Goal: Information Seeking & Learning: Learn about a topic

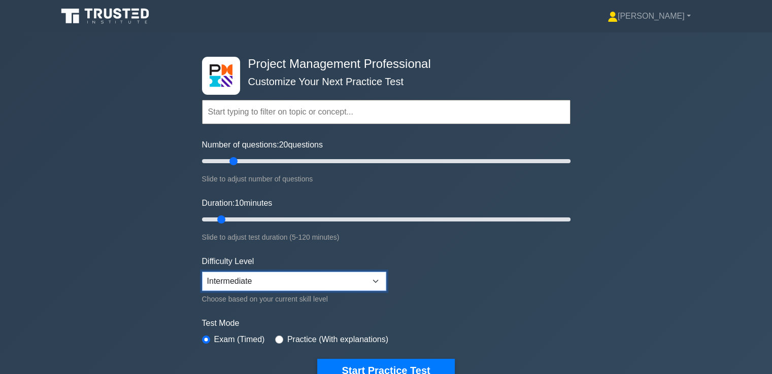
click at [245, 285] on select "Beginner Intermediate Expert" at bounding box center [294, 281] width 184 height 19
select select "expert"
click at [202, 272] on select "Beginner Intermediate Expert" at bounding box center [294, 281] width 184 height 19
drag, startPoint x: 235, startPoint y: 162, endPoint x: 290, endPoint y: 161, distance: 55.3
type input "50"
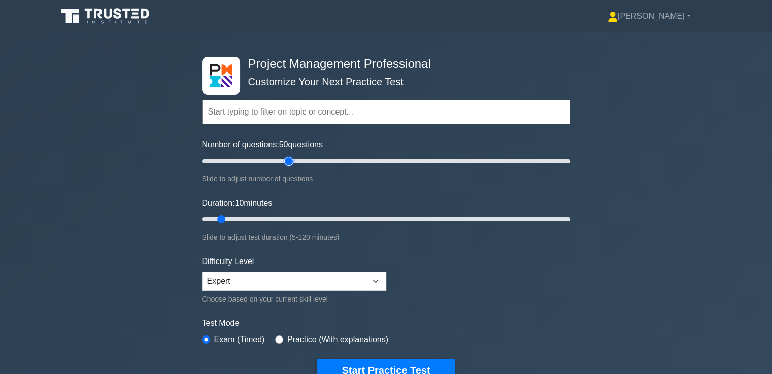
click at [290, 161] on input "Number of questions: 50 questions" at bounding box center [386, 161] width 368 height 12
drag, startPoint x: 222, startPoint y: 218, endPoint x: 345, endPoint y: 224, distance: 123.0
type input "50"
click at [345, 224] on input "Duration: 50 minutes" at bounding box center [386, 220] width 368 height 12
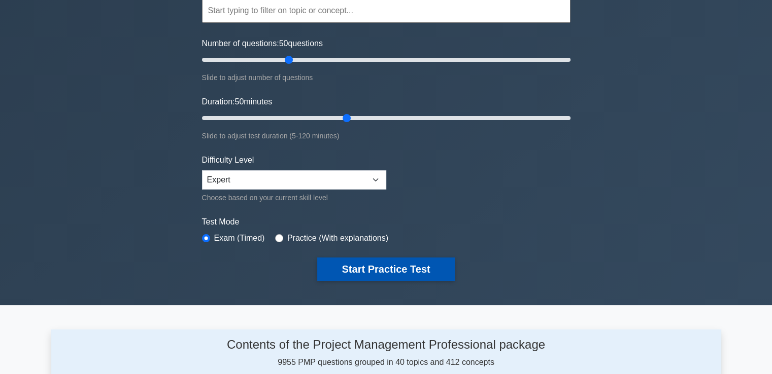
click at [386, 265] on button "Start Practice Test" at bounding box center [385, 269] width 137 height 23
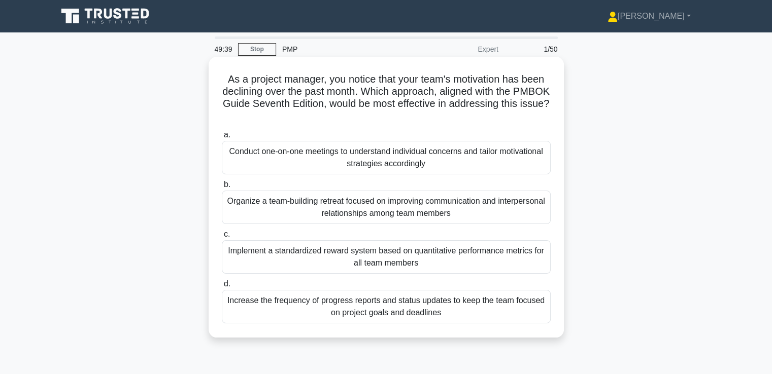
click at [449, 160] on div "Conduct one-on-one meetings to understand individual concerns and tailor motiva…" at bounding box center [386, 157] width 329 height 33
click at [222, 139] on input "a. Conduct one-on-one meetings to understand individual concerns and tailor mot…" at bounding box center [222, 135] width 0 height 7
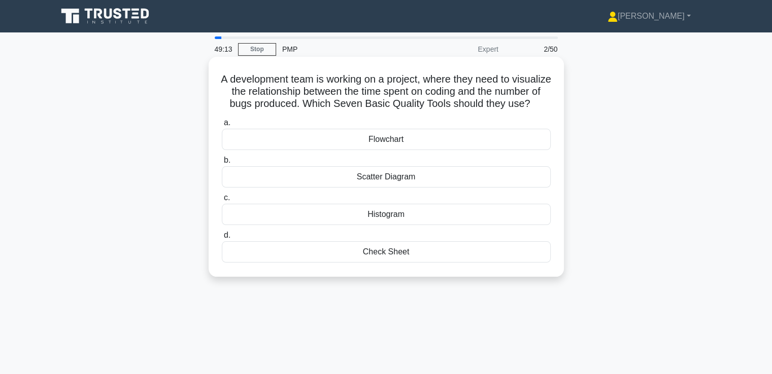
click at [498, 187] on div "Scatter Diagram" at bounding box center [386, 176] width 329 height 21
click at [222, 164] on input "b. Scatter Diagram" at bounding box center [222, 160] width 0 height 7
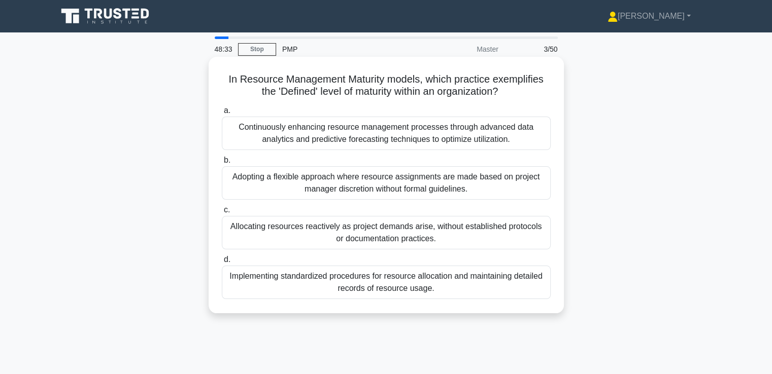
click at [469, 278] on div "Implementing standardized procedures for resource allocation and maintaining de…" at bounding box center [386, 282] width 329 height 33
click at [222, 263] on input "d. Implementing standardized procedures for resource allocation and maintaining…" at bounding box center [222, 260] width 0 height 7
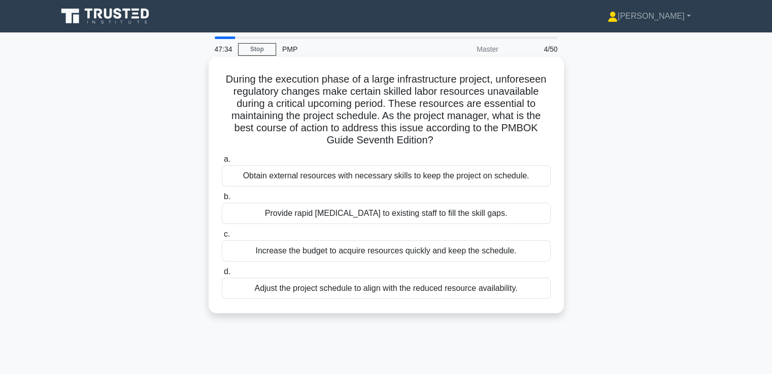
click at [483, 215] on div "Provide rapid [MEDICAL_DATA] to existing staff to fill the skill gaps." at bounding box center [386, 213] width 329 height 21
click at [222, 200] on input "b. Provide rapid cross-training to existing staff to fill the skill gaps." at bounding box center [222, 197] width 0 height 7
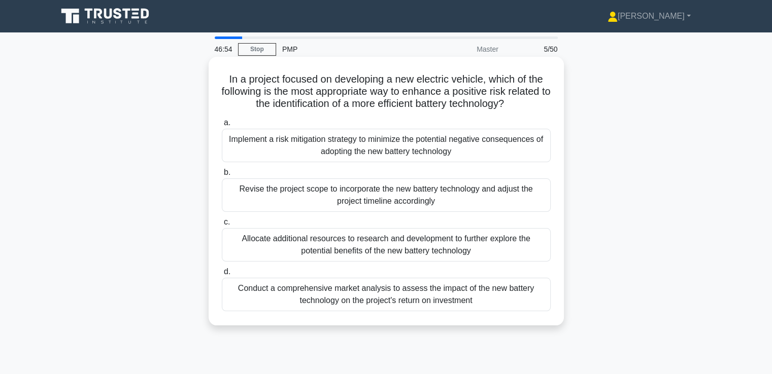
click at [510, 156] on div "Implement a risk mitigation strategy to minimize the potential negative consequ…" at bounding box center [386, 145] width 329 height 33
click at [222, 126] on input "a. Implement a risk mitigation strategy to minimize the potential negative cons…" at bounding box center [222, 123] width 0 height 7
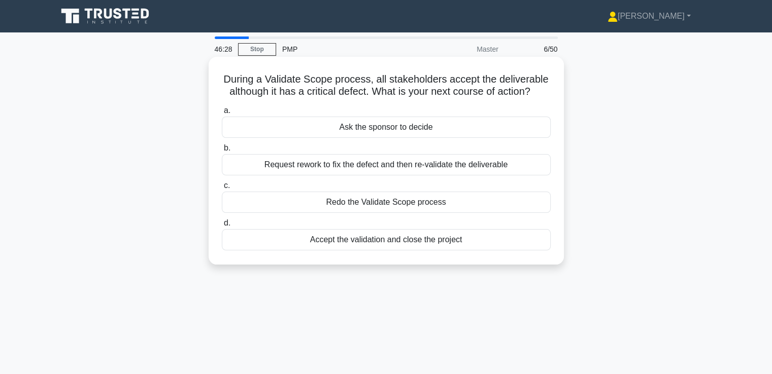
click at [471, 171] on div "Request rework to fix the defect and then re-validate the deliverable" at bounding box center [386, 164] width 329 height 21
click at [222, 152] on input "b. Request rework to fix the defect and then re-validate the deliverable" at bounding box center [222, 148] width 0 height 7
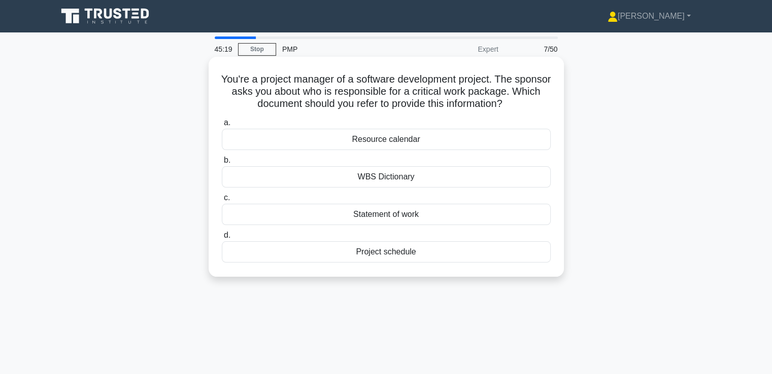
click at [455, 218] on div "Statement of work" at bounding box center [386, 214] width 329 height 21
click at [222, 201] on input "c. Statement of work" at bounding box center [222, 198] width 0 height 7
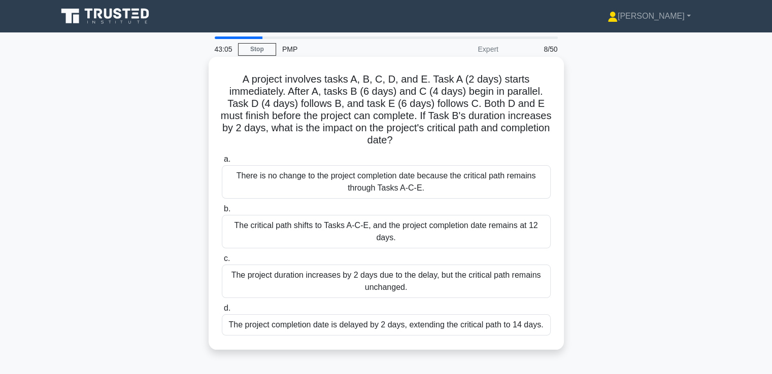
click at [467, 329] on div "The project completion date is delayed by 2 days, extending the critical path t…" at bounding box center [386, 325] width 329 height 21
click at [222, 312] on input "d. The project completion date is delayed by 2 days, extending the critical pat…" at bounding box center [222, 308] width 0 height 7
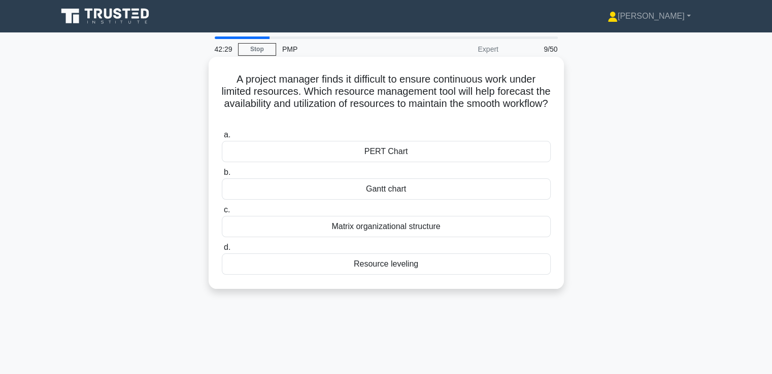
click at [393, 264] on div "Resource leveling" at bounding box center [386, 264] width 329 height 21
click at [222, 251] on input "d. Resource leveling" at bounding box center [222, 248] width 0 height 7
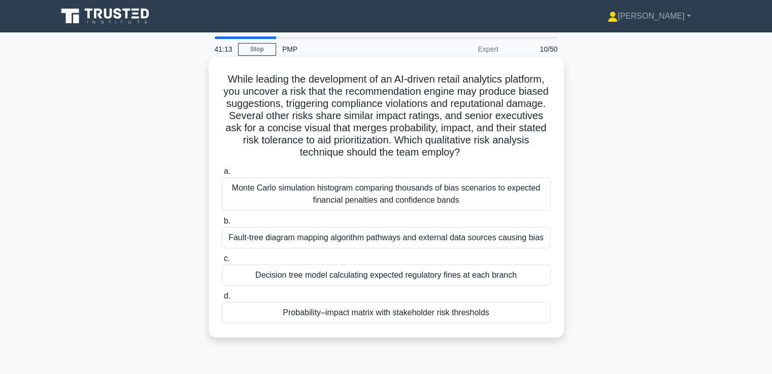
click at [445, 311] on div "Probability–impact matrix with stakeholder risk thresholds" at bounding box center [386, 312] width 329 height 21
click at [222, 300] on input "d. Probability–impact matrix with stakeholder risk thresholds" at bounding box center [222, 296] width 0 height 7
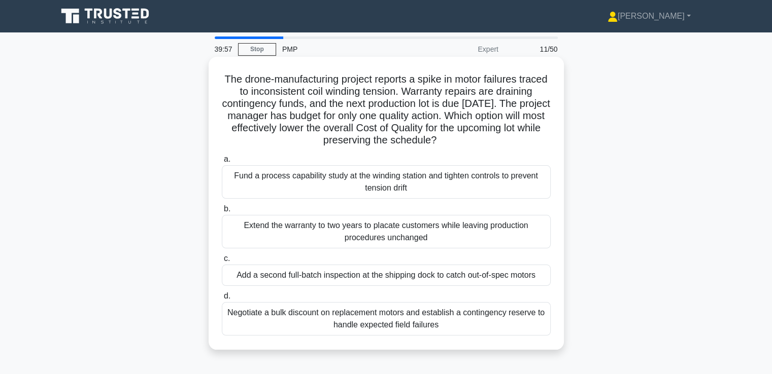
click at [446, 281] on div "Add a second full-batch inspection at the shipping dock to catch out-of-spec mo…" at bounding box center [386, 275] width 329 height 21
click at [222, 262] on input "c. Add a second full-batch inspection at the shipping dock to catch out-of-spec…" at bounding box center [222, 259] width 0 height 7
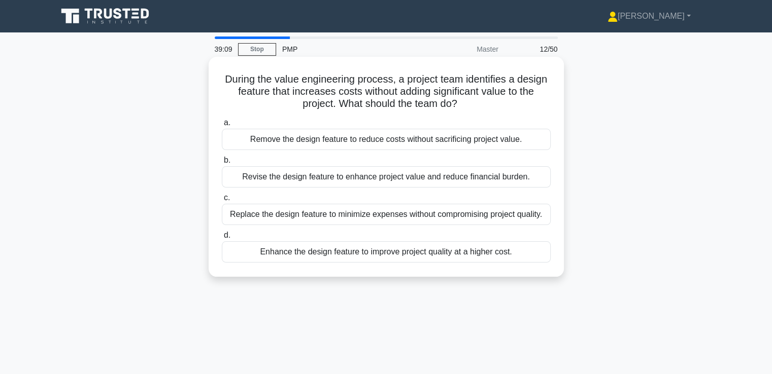
click at [519, 179] on div "Revise the design feature to enhance project value and reduce financial burden." at bounding box center [386, 176] width 329 height 21
click at [222, 164] on input "b. Revise the design feature to enhance project value and reduce financial burd…" at bounding box center [222, 160] width 0 height 7
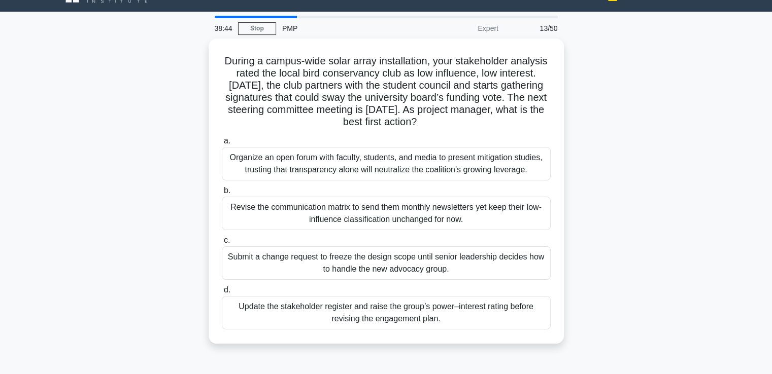
drag, startPoint x: 609, startPoint y: 151, endPoint x: 610, endPoint y: 171, distance: 19.8
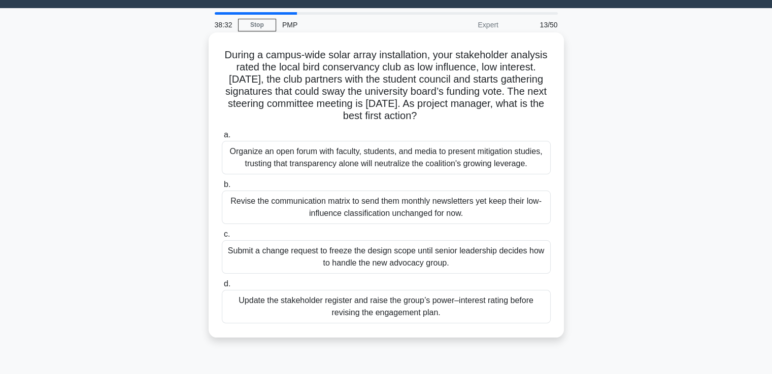
click at [526, 305] on div "Update the stakeholder register and raise the group’s power–interest rating bef…" at bounding box center [386, 306] width 329 height 33
click at [222, 288] on input "d. Update the stakeholder register and raise the group’s power–interest rating …" at bounding box center [222, 284] width 0 height 7
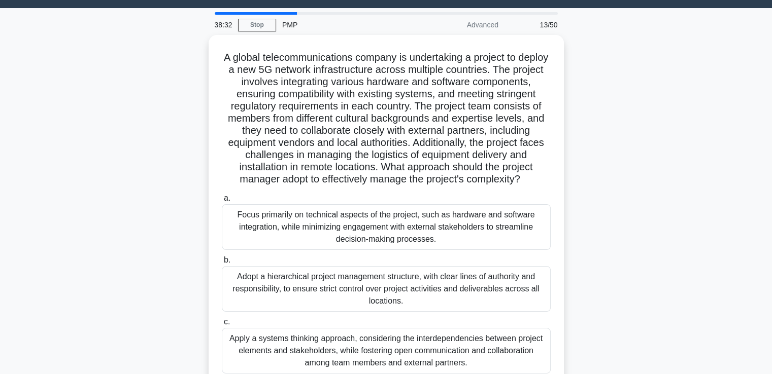
scroll to position [0, 0]
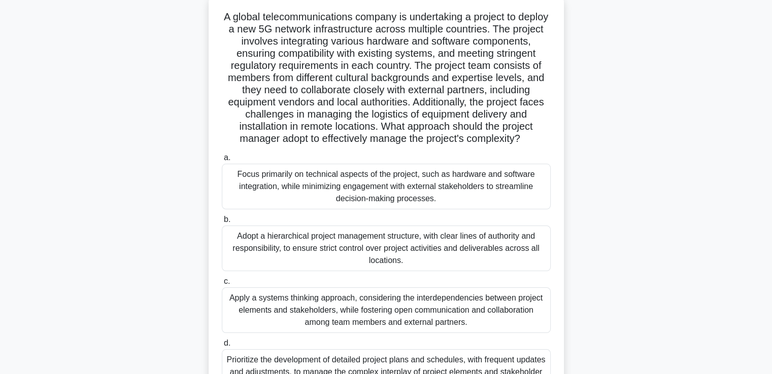
drag, startPoint x: 608, startPoint y: 211, endPoint x: 609, endPoint y: 230, distance: 19.3
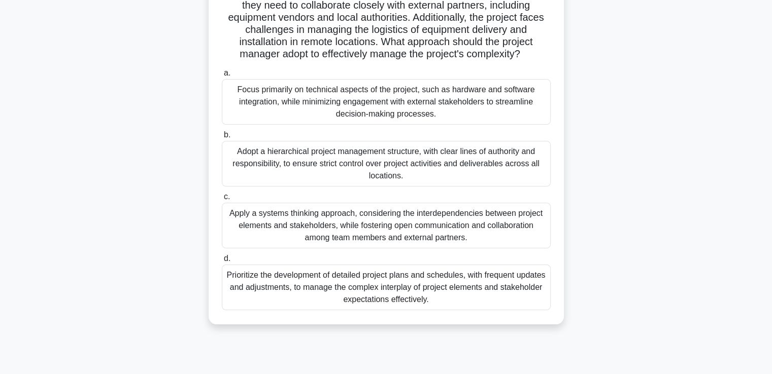
scroll to position [167, 0]
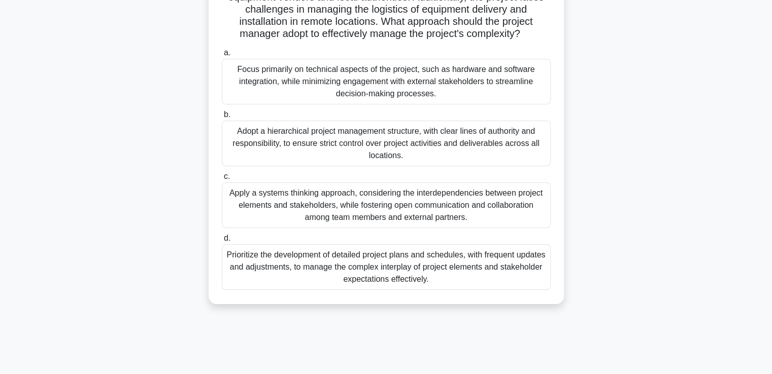
click at [508, 216] on div "Apply a systems thinking approach, considering the interdependencies between pr…" at bounding box center [386, 206] width 329 height 46
click at [222, 180] on input "c. Apply a systems thinking approach, considering the interdependencies between…" at bounding box center [222, 177] width 0 height 7
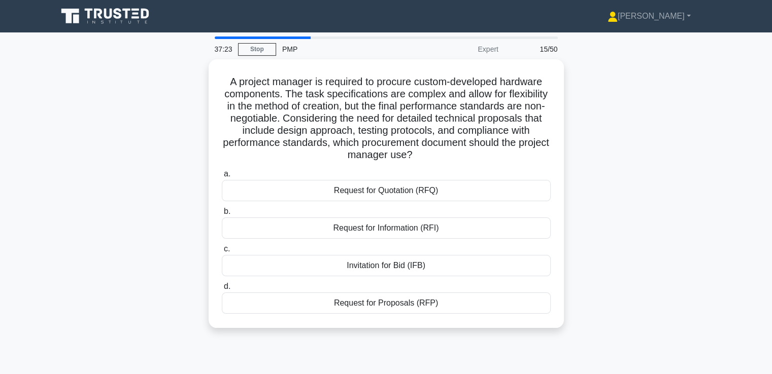
scroll to position [0, 0]
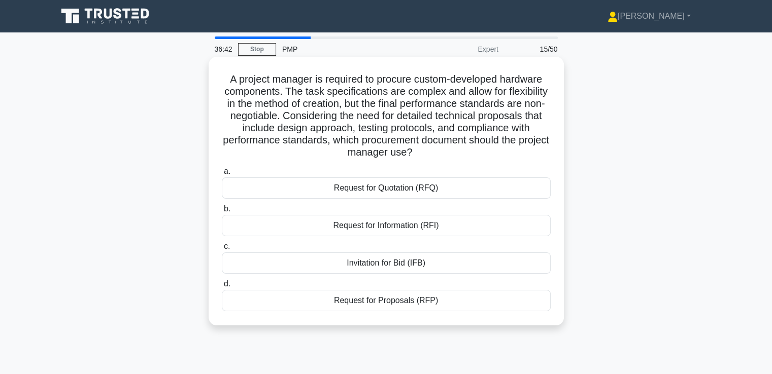
click at [436, 301] on div "Request for Proposals (RFP)" at bounding box center [386, 300] width 329 height 21
click at [222, 288] on input "d. Request for Proposals (RFP)" at bounding box center [222, 284] width 0 height 7
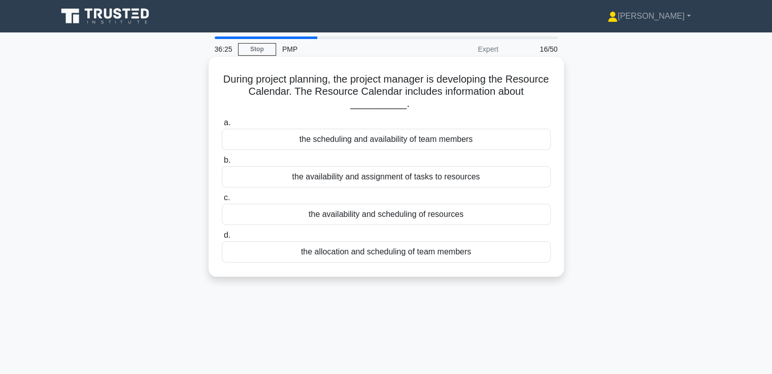
click at [475, 217] on div "the availability and scheduling of resources" at bounding box center [386, 214] width 329 height 21
click at [222, 201] on input "c. the availability and scheduling of resources" at bounding box center [222, 198] width 0 height 7
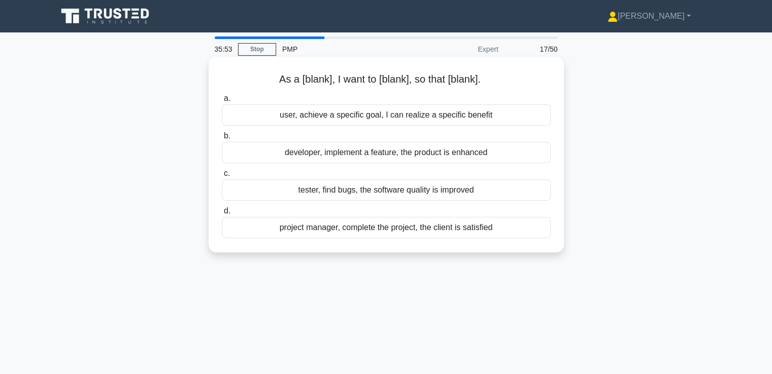
click at [473, 193] on div "tester, find bugs, the software quality is improved" at bounding box center [386, 190] width 329 height 21
click at [222, 177] on input "c. tester, find bugs, the software quality is improved" at bounding box center [222, 174] width 0 height 7
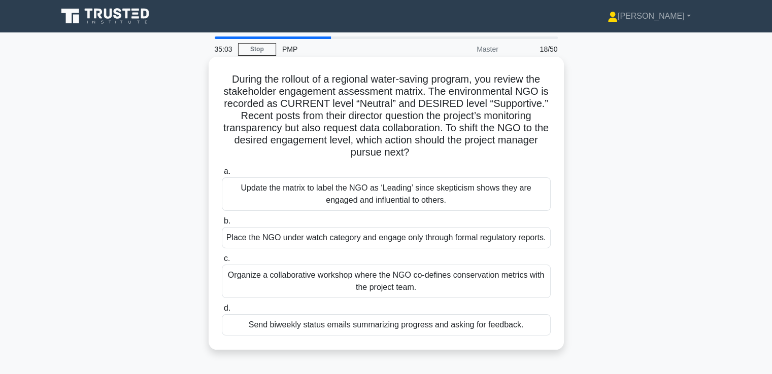
click at [516, 282] on div "Organize a collaborative workshop where the NGO co-defines conservation metrics…" at bounding box center [386, 281] width 329 height 33
click at [222, 262] on input "c. Organize a collaborative workshop where the NGO co-defines conservation metr…" at bounding box center [222, 259] width 0 height 7
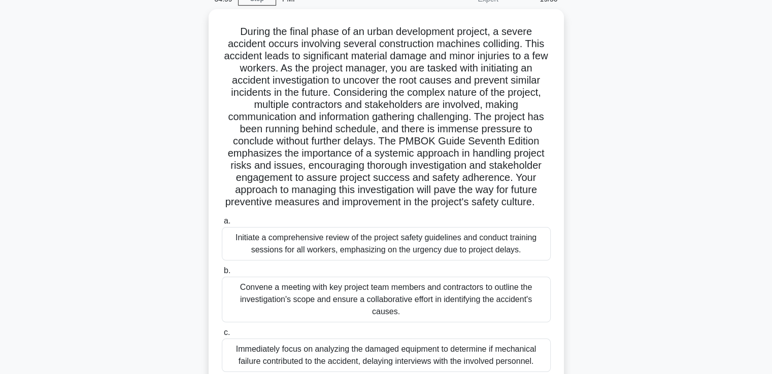
scroll to position [52, 0]
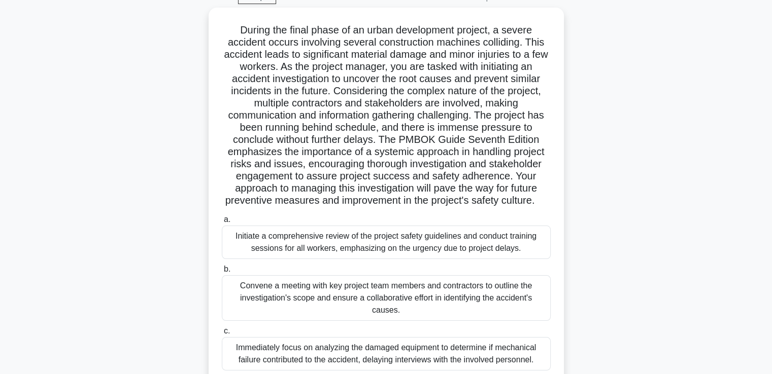
drag, startPoint x: 597, startPoint y: 240, endPoint x: 597, endPoint y: 252, distance: 12.7
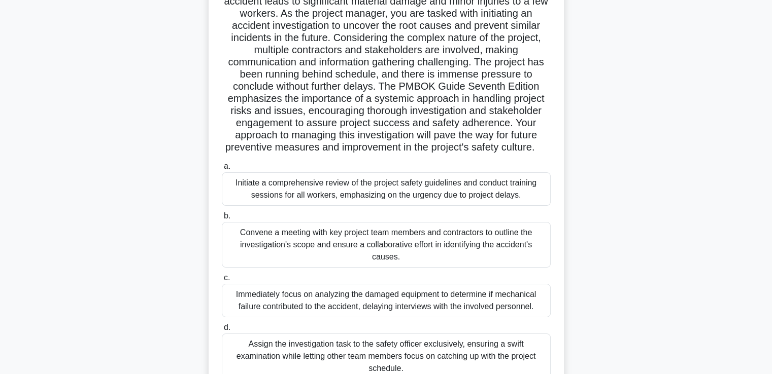
scroll to position [153, 0]
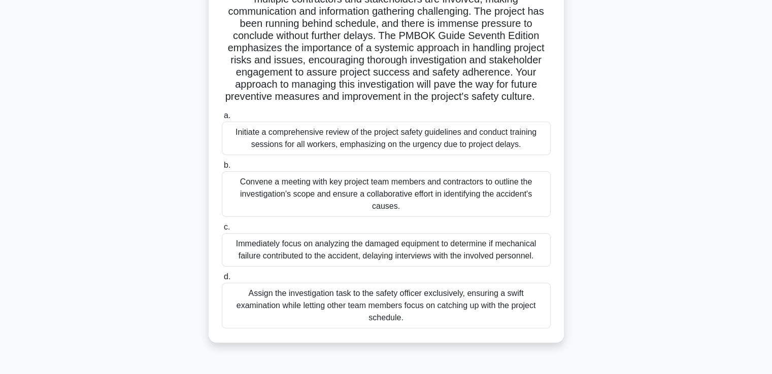
click at [468, 210] on div "Convene a meeting with key project team members and contractors to outline the …" at bounding box center [386, 195] width 329 height 46
click at [222, 169] on input "b. Convene a meeting with key project team members and contractors to outline t…" at bounding box center [222, 165] width 0 height 7
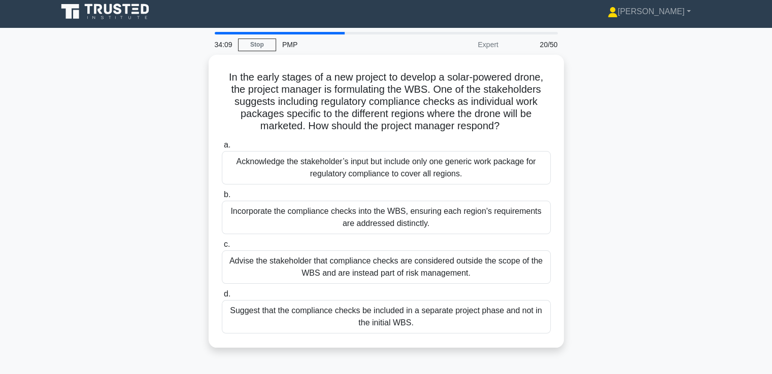
scroll to position [0, 0]
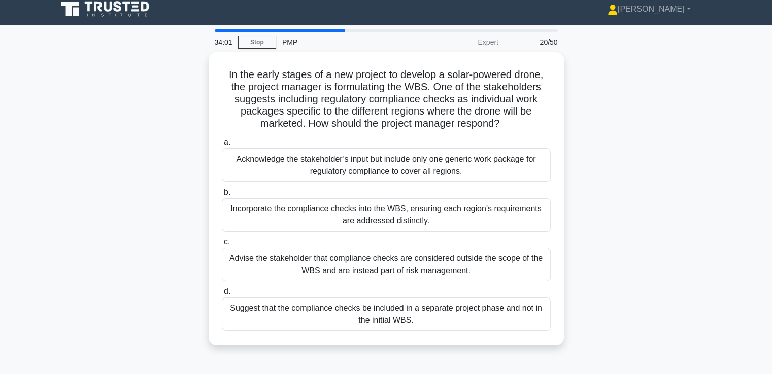
drag, startPoint x: 597, startPoint y: 201, endPoint x: 601, endPoint y: 212, distance: 11.9
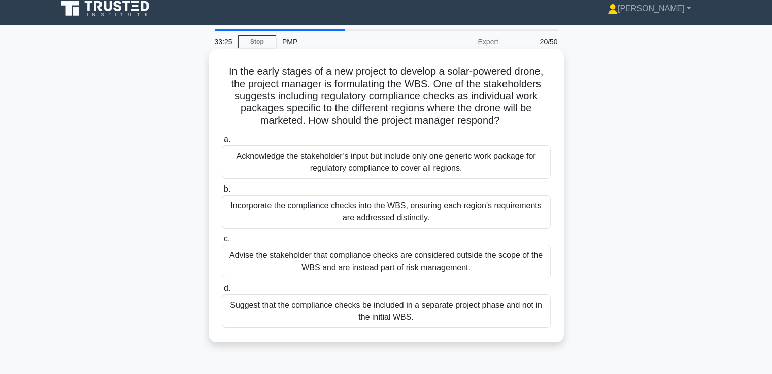
click at [493, 214] on div "Incorporate the compliance checks into the WBS, ensuring each region's requirem…" at bounding box center [386, 211] width 329 height 33
click at [222, 193] on input "b. Incorporate the compliance checks into the WBS, ensuring each region's requi…" at bounding box center [222, 189] width 0 height 7
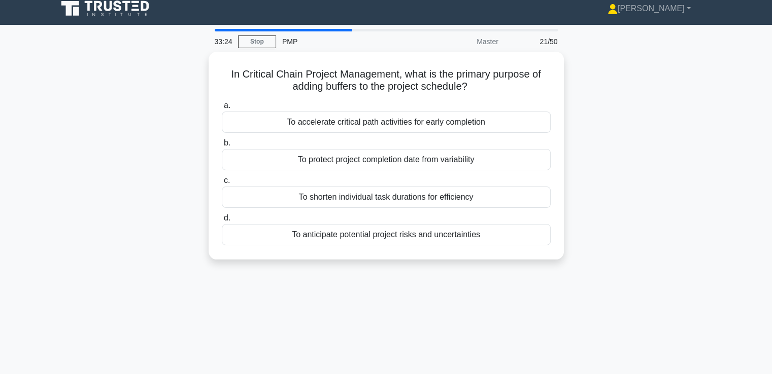
scroll to position [0, 0]
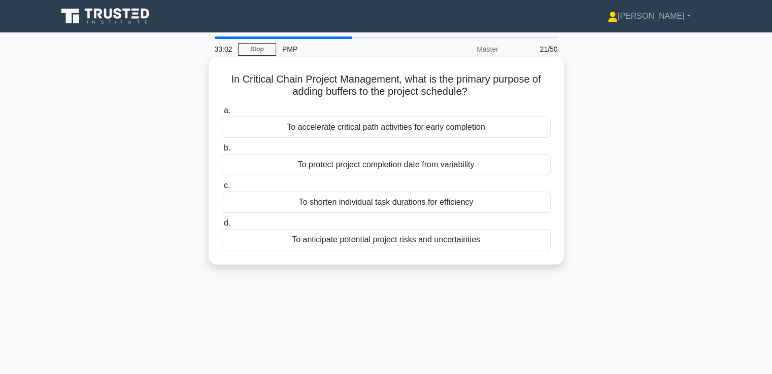
click at [479, 245] on div "To anticipate potential project risks and uncertainties" at bounding box center [386, 239] width 329 height 21
click at [222, 227] on input "d. To anticipate potential project risks and uncertainties" at bounding box center [222, 223] width 0 height 7
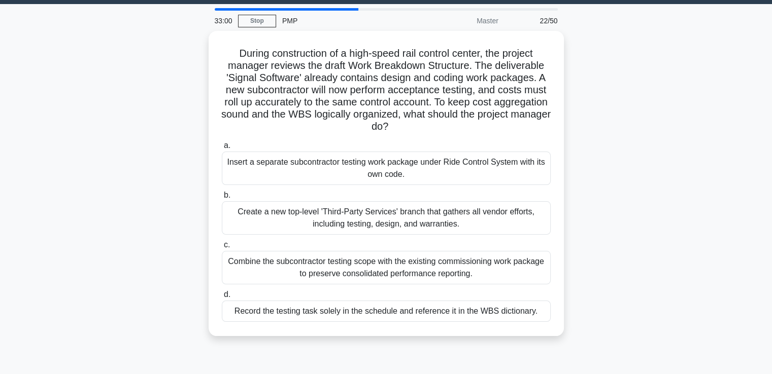
drag, startPoint x: 607, startPoint y: 197, endPoint x: 606, endPoint y: 214, distance: 16.8
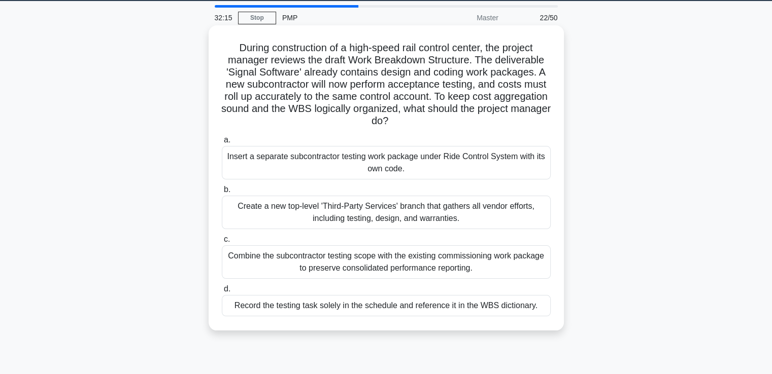
click at [506, 261] on div "Combine the subcontractor testing scope with the existing commissioning work pa…" at bounding box center [386, 262] width 329 height 33
click at [222, 243] on input "c. Combine the subcontractor testing scope with the existing commissioning work…" at bounding box center [222, 239] width 0 height 7
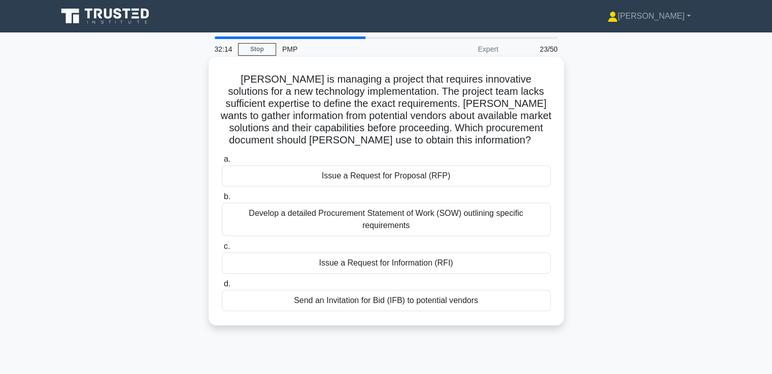
scroll to position [0, 0]
click at [458, 263] on div "Issue a Request for Information (RFI)" at bounding box center [386, 263] width 329 height 21
click at [222, 250] on input "c. Issue a Request for Information (RFI)" at bounding box center [222, 247] width 0 height 7
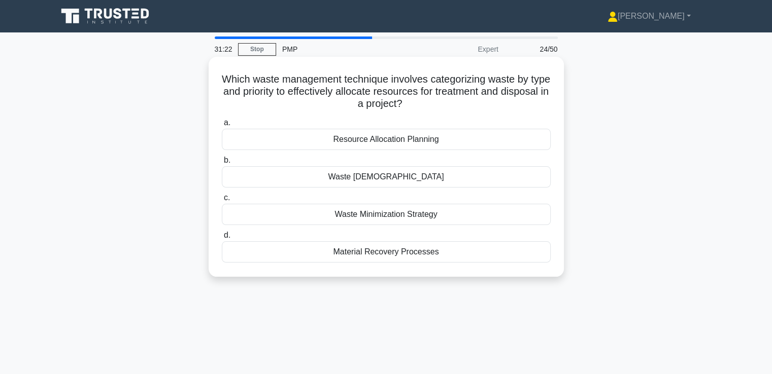
click at [507, 214] on div "Waste Minimization Strategy" at bounding box center [386, 214] width 329 height 21
click at [222, 201] on input "c. Waste Minimization Strategy" at bounding box center [222, 198] width 0 height 7
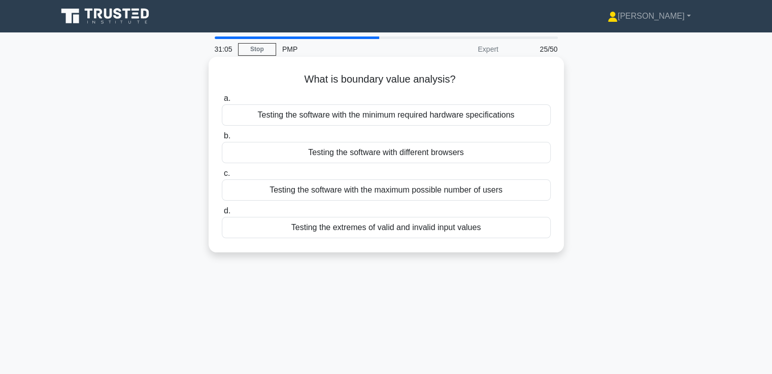
click at [473, 227] on div "Testing the extremes of valid and invalid input values" at bounding box center [386, 227] width 329 height 21
click at [222, 215] on input "d. Testing the extremes of valid and invalid input values" at bounding box center [222, 211] width 0 height 7
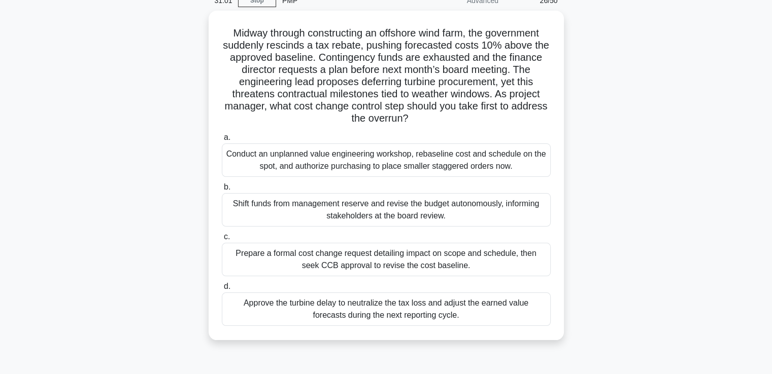
scroll to position [51, 0]
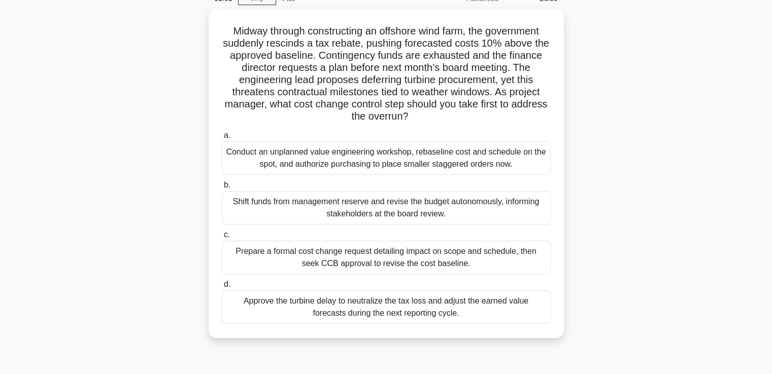
drag, startPoint x: 600, startPoint y: 184, endPoint x: 601, endPoint y: 199, distance: 15.3
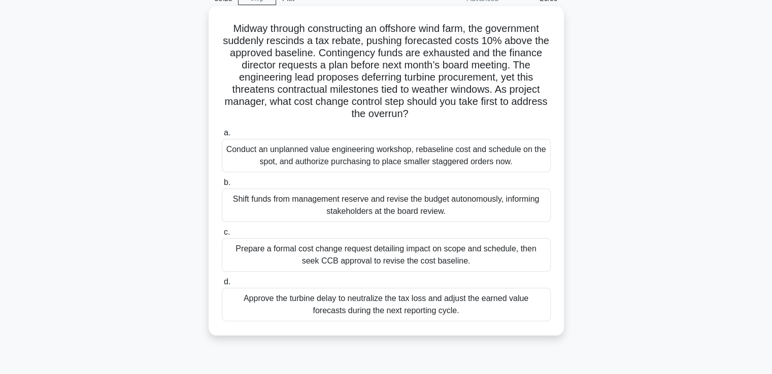
click at [490, 252] on div "Prepare a formal cost change request detailing impact on scope and schedule, th…" at bounding box center [386, 255] width 329 height 33
click at [222, 236] on input "c. Prepare a formal cost change request detailing impact on scope and schedule,…" at bounding box center [222, 232] width 0 height 7
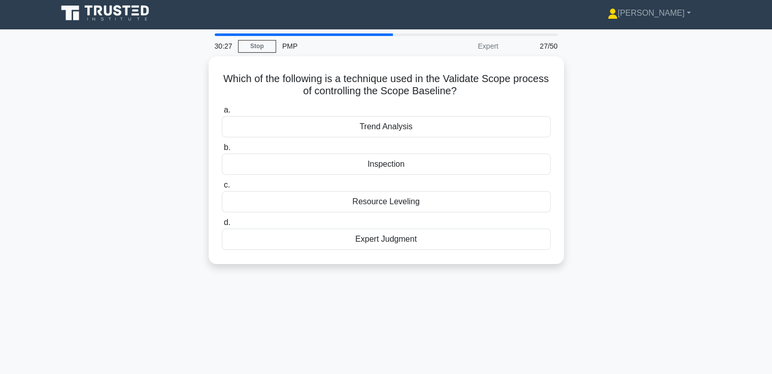
scroll to position [0, 0]
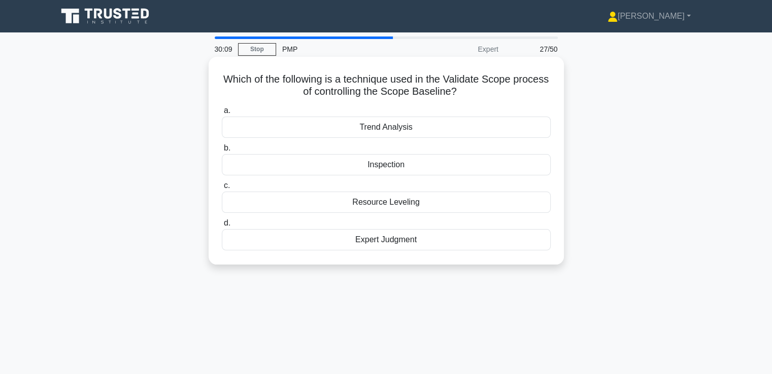
click at [428, 244] on div "Expert Judgment" at bounding box center [386, 239] width 329 height 21
click at [222, 227] on input "d. Expert Judgment" at bounding box center [222, 223] width 0 height 7
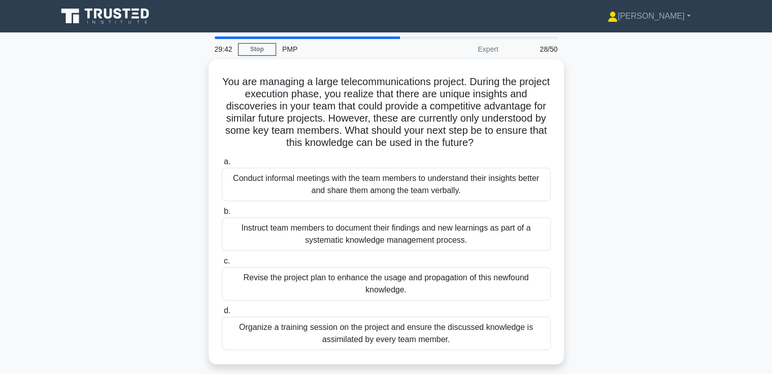
scroll to position [101, 0]
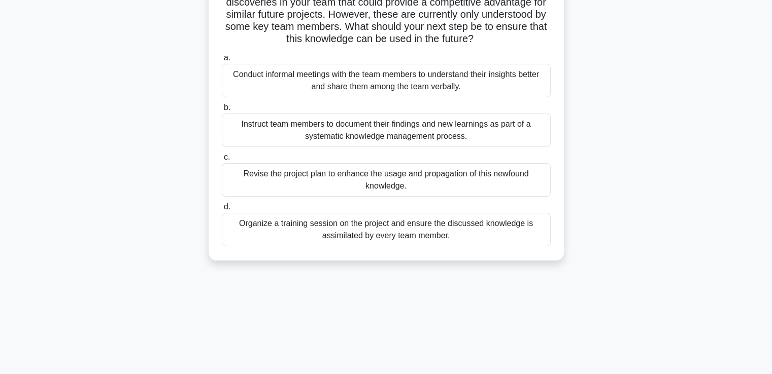
click at [492, 132] on div "Instruct team members to document their findings and new learnings as part of a…" at bounding box center [386, 130] width 329 height 33
click at [222, 111] on input "b. Instruct team members to document their findings and new learnings as part o…" at bounding box center [222, 108] width 0 height 7
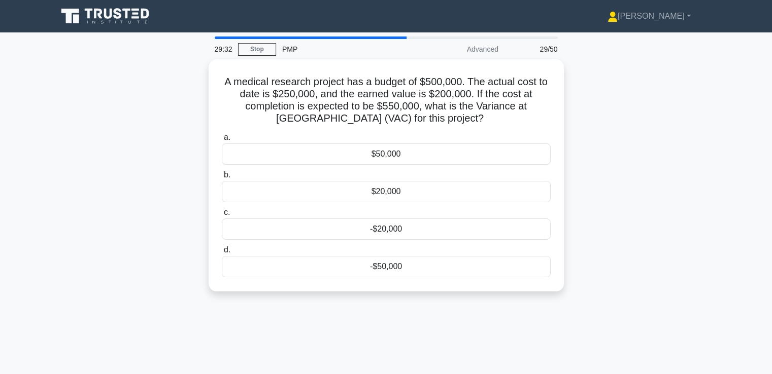
scroll to position [0, 0]
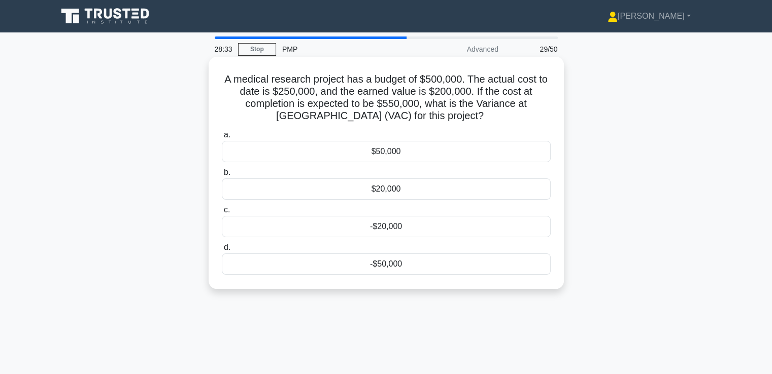
click at [393, 265] on div "-$50,000" at bounding box center [386, 264] width 329 height 21
click at [222, 251] on input "d. -$50,000" at bounding box center [222, 248] width 0 height 7
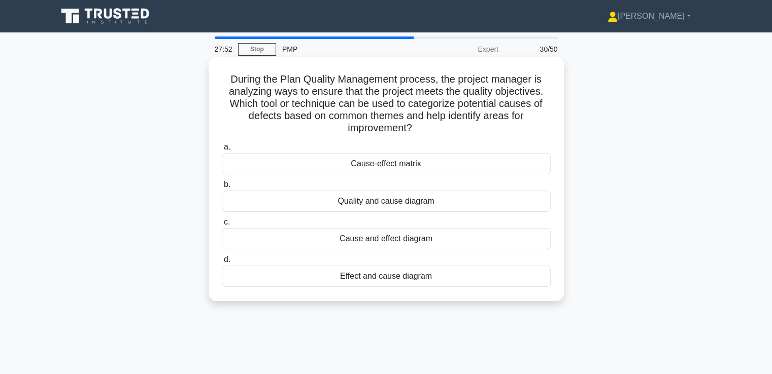
click at [433, 169] on div "Cause-effect matrix" at bounding box center [386, 163] width 329 height 21
click at [222, 151] on input "a. Cause-effect matrix" at bounding box center [222, 147] width 0 height 7
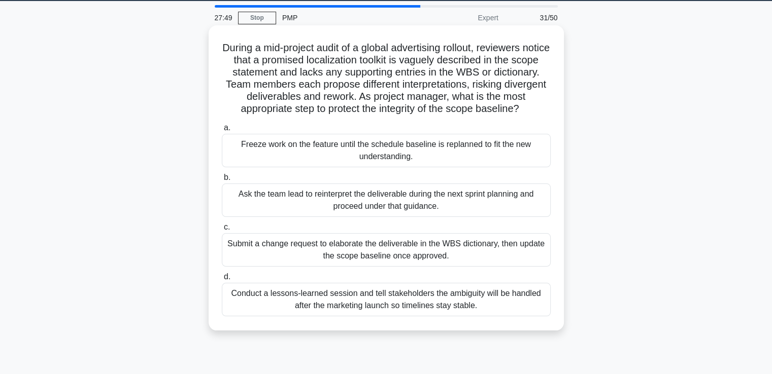
drag, startPoint x: 529, startPoint y: 169, endPoint x: 531, endPoint y: 183, distance: 13.9
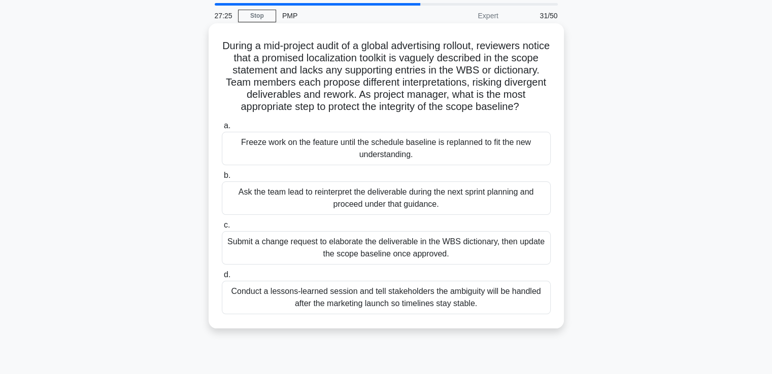
click at [495, 252] on div "Submit a change request to elaborate the deliverable in the WBS dictionary, the…" at bounding box center [386, 247] width 329 height 33
click at [222, 229] on input "c. Submit a change request to elaborate the deliverable in the WBS dictionary, …" at bounding box center [222, 225] width 0 height 7
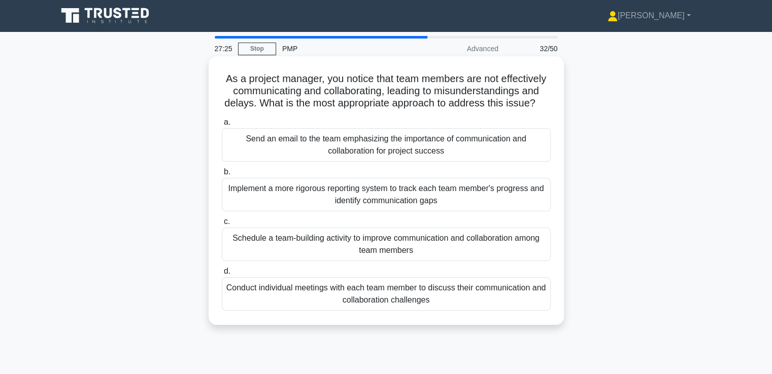
scroll to position [0, 0]
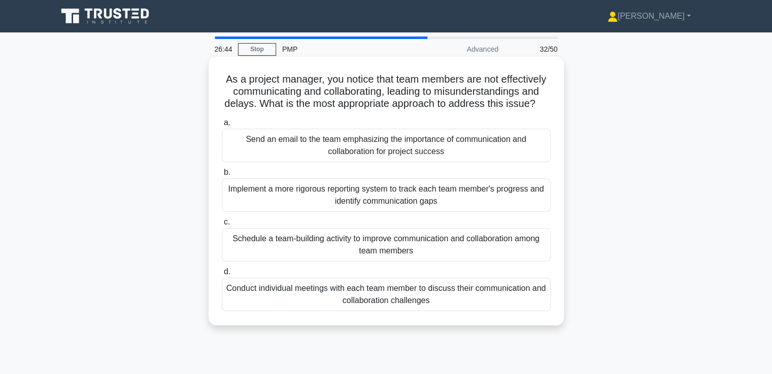
click at [445, 250] on div "Schedule a team-building activity to improve communication and collaboration am…" at bounding box center [386, 244] width 329 height 33
click at [222, 226] on input "c. Schedule a team-building activity to improve communication and collaboration…" at bounding box center [222, 222] width 0 height 7
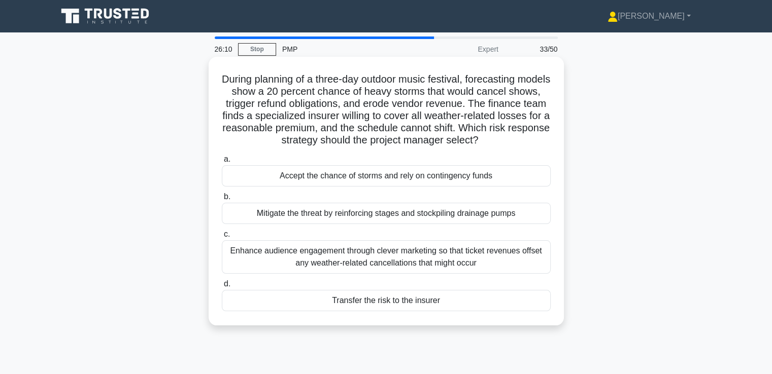
click at [463, 303] on div "Transfer the risk to the insurer" at bounding box center [386, 300] width 329 height 21
click at [222, 288] on input "d. Transfer the risk to the insurer" at bounding box center [222, 284] width 0 height 7
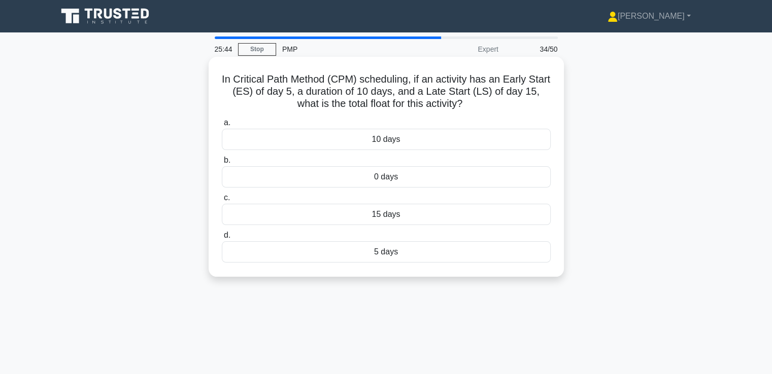
click at [410, 139] on div "10 days" at bounding box center [386, 139] width 329 height 21
click at [222, 126] on input "a. 10 days" at bounding box center [222, 123] width 0 height 7
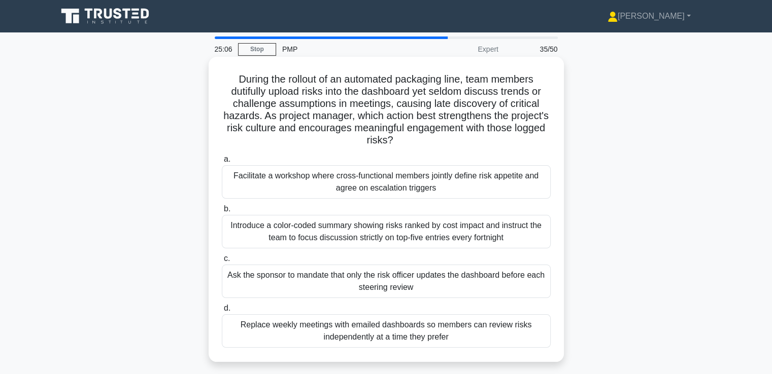
click at [473, 238] on div "Introduce a color-coded summary showing risks ranked by cost impact and instruc…" at bounding box center [386, 231] width 329 height 33
click at [222, 213] on input "b. Introduce a color-coded summary showing risks ranked by cost impact and inst…" at bounding box center [222, 209] width 0 height 7
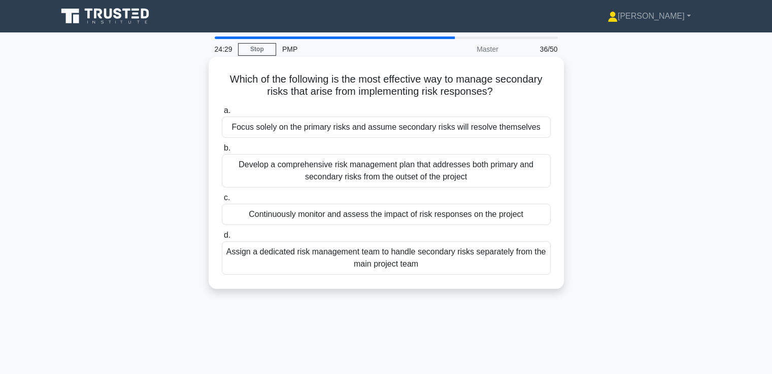
click at [493, 168] on div "Develop a comprehensive risk management plan that addresses both primary and se…" at bounding box center [386, 170] width 329 height 33
click at [222, 152] on input "b. Develop a comprehensive risk management plan that addresses both primary and…" at bounding box center [222, 148] width 0 height 7
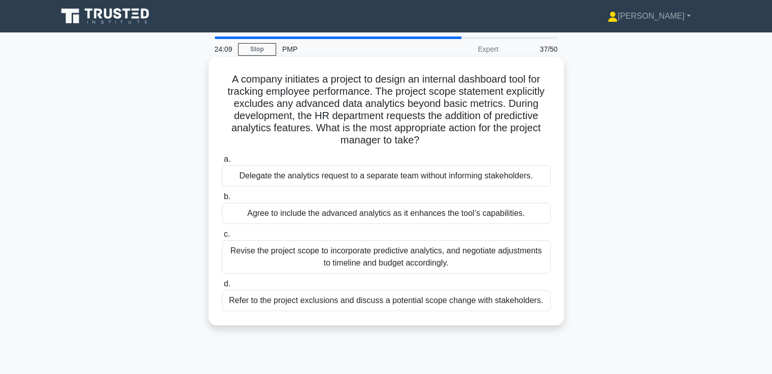
click at [481, 263] on div "Revise the project scope to incorporate predictive analytics, and negotiate adj…" at bounding box center [386, 257] width 329 height 33
click at [222, 238] on input "c. Revise the project scope to incorporate predictive analytics, and negotiate …" at bounding box center [222, 234] width 0 height 7
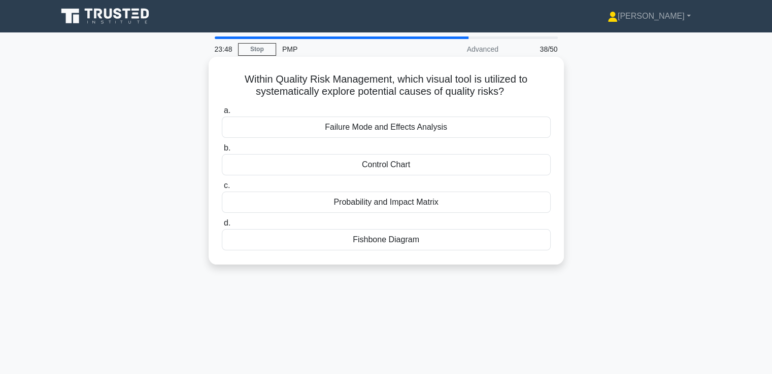
click at [454, 242] on div "Fishbone Diagram" at bounding box center [386, 239] width 329 height 21
click at [222, 227] on input "d. Fishbone Diagram" at bounding box center [222, 223] width 0 height 7
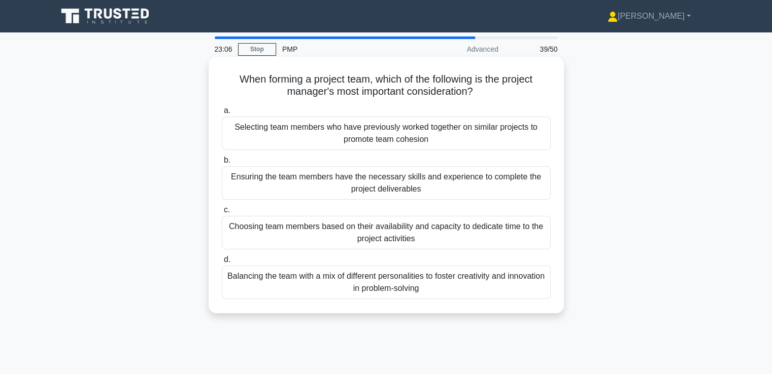
click at [499, 185] on div "Ensuring the team members have the necessary skills and experience to complete …" at bounding box center [386, 182] width 329 height 33
click at [222, 164] on input "b. Ensuring the team members have the necessary skills and experience to comple…" at bounding box center [222, 160] width 0 height 7
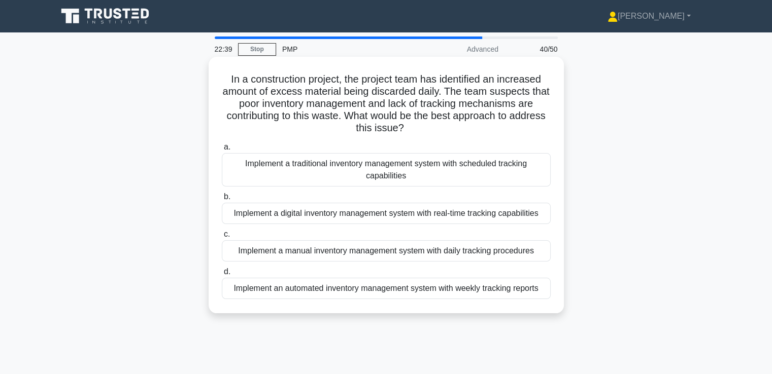
click at [535, 211] on div "Implement a digital inventory management system with real-time tracking capabil…" at bounding box center [386, 213] width 329 height 21
click at [222, 200] on input "b. Implement a digital inventory management system with real-time tracking capa…" at bounding box center [222, 197] width 0 height 7
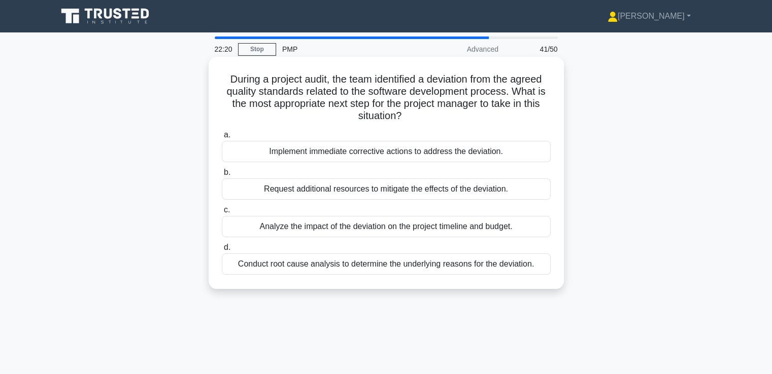
click at [506, 265] on div "Conduct root cause analysis to determine the underlying reasons for the deviati…" at bounding box center [386, 264] width 329 height 21
click at [222, 251] on input "d. Conduct root cause analysis to determine the underlying reasons for the devi…" at bounding box center [222, 248] width 0 height 7
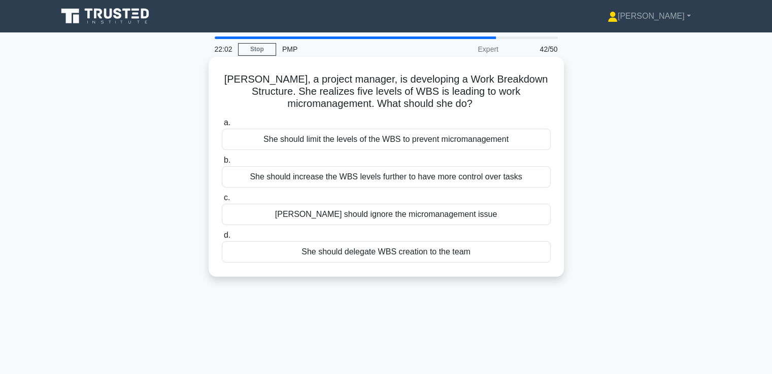
click at [473, 144] on div "She should limit the levels of the WBS to prevent micromanagement" at bounding box center [386, 139] width 329 height 21
click at [222, 126] on input "a. She should limit the levels of the WBS to prevent micromanagement" at bounding box center [222, 123] width 0 height 7
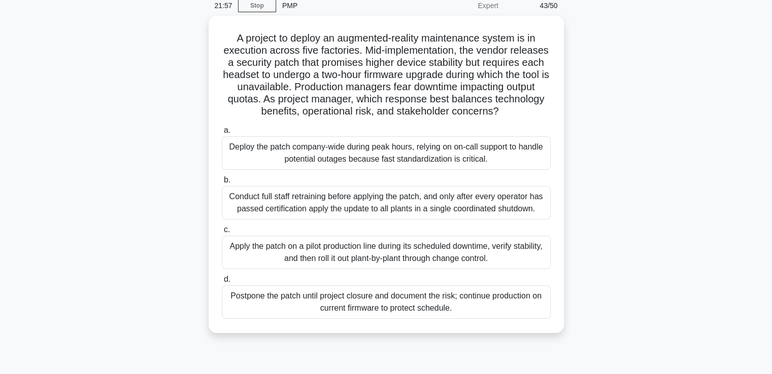
drag, startPoint x: 585, startPoint y: 159, endPoint x: 587, endPoint y: 137, distance: 22.4
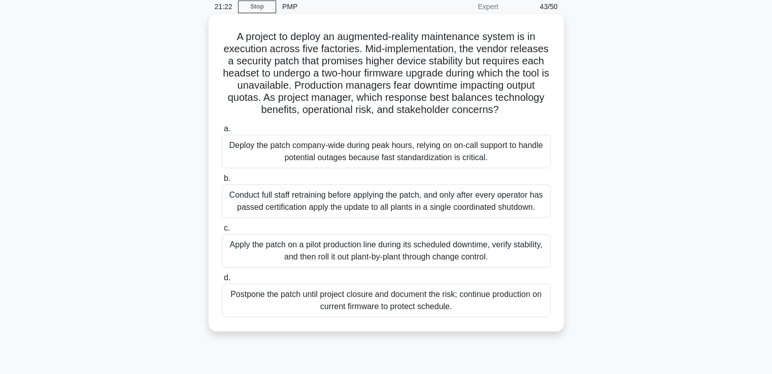
click at [517, 260] on div "Apply the patch on a pilot production line during its scheduled downtime, verif…" at bounding box center [386, 250] width 329 height 33
click at [222, 232] on input "c. Apply the patch on a pilot production line during its scheduled downtime, ve…" at bounding box center [222, 228] width 0 height 7
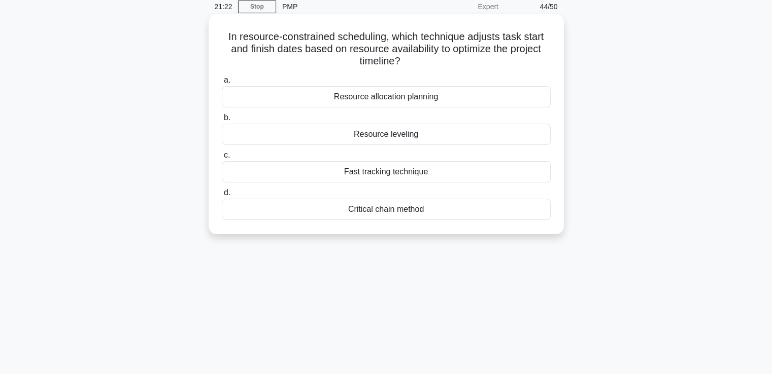
scroll to position [0, 0]
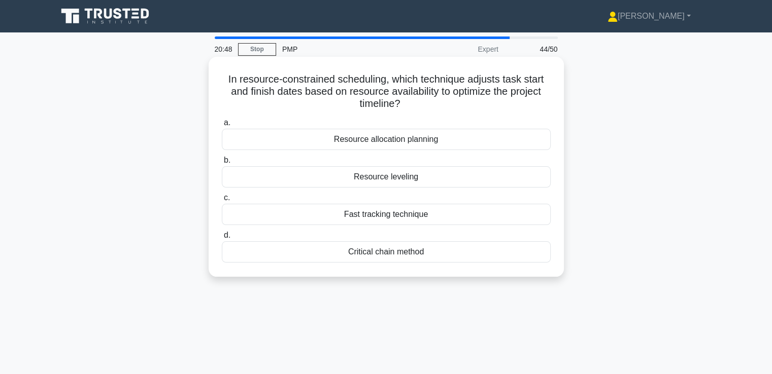
click at [440, 255] on div "Critical chain method" at bounding box center [386, 252] width 329 height 21
click at [222, 239] on input "d. Critical chain method" at bounding box center [222, 235] width 0 height 7
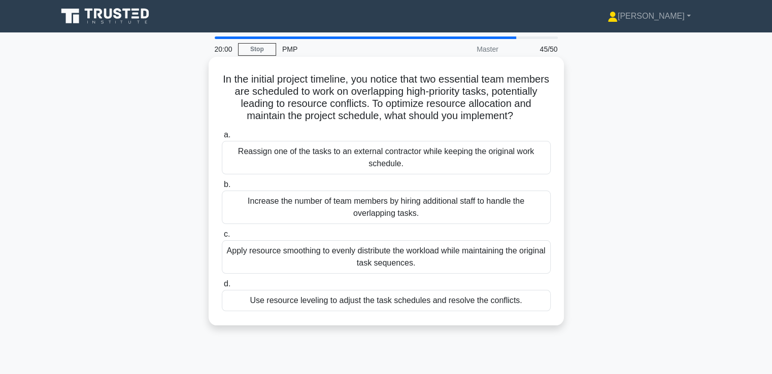
click at [358, 306] on div "Use resource leveling to adjust the task schedules and resolve the conflicts." at bounding box center [386, 300] width 329 height 21
click at [222, 288] on input "d. Use resource leveling to adjust the task schedules and resolve the conflicts." at bounding box center [222, 284] width 0 height 7
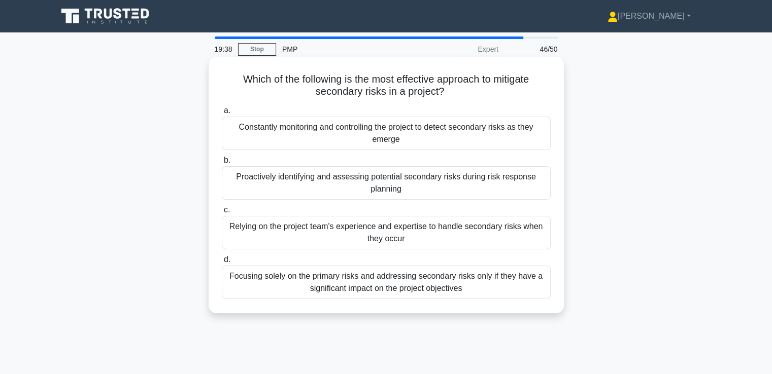
click at [499, 181] on div "Proactively identifying and assessing potential secondary risks during risk res…" at bounding box center [386, 182] width 329 height 33
click at [222, 164] on input "b. Proactively identifying and assessing potential secondary risks during risk …" at bounding box center [222, 160] width 0 height 7
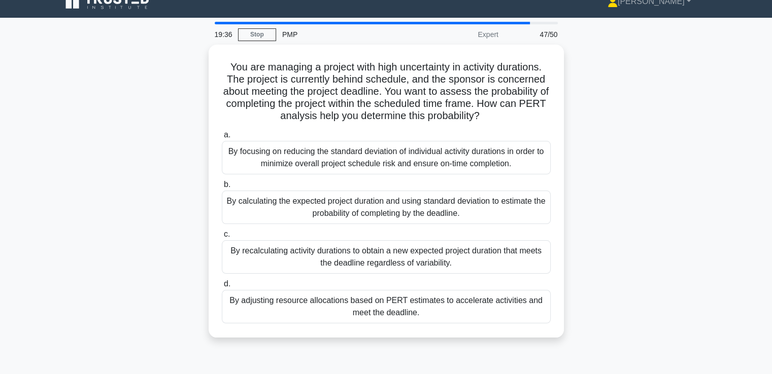
scroll to position [25, 0]
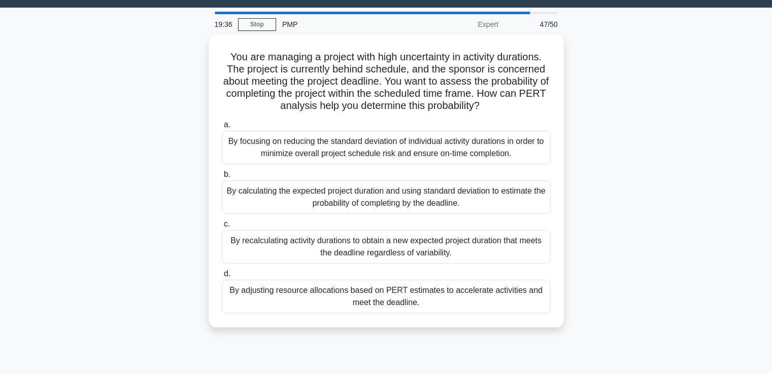
drag, startPoint x: 612, startPoint y: 137, endPoint x: 616, endPoint y: 165, distance: 28.7
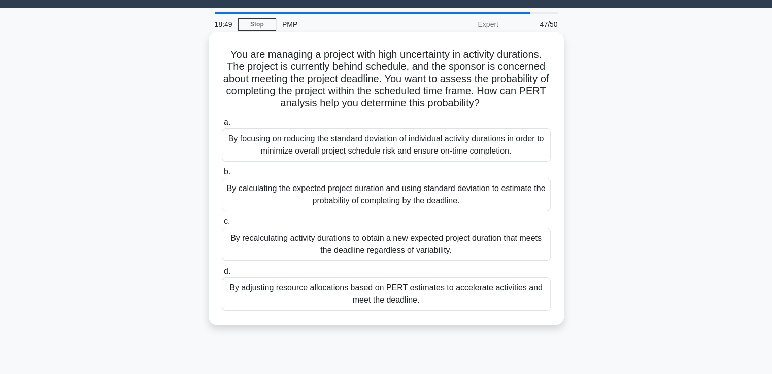
click at [373, 152] on div "By focusing on reducing the standard deviation of individual activity durations…" at bounding box center [386, 144] width 329 height 33
click at [222, 126] on input "a. By focusing on reducing the standard deviation of individual activity durati…" at bounding box center [222, 122] width 0 height 7
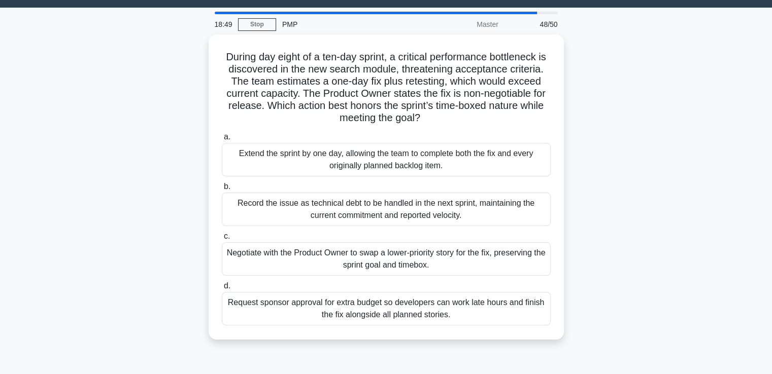
scroll to position [0, 0]
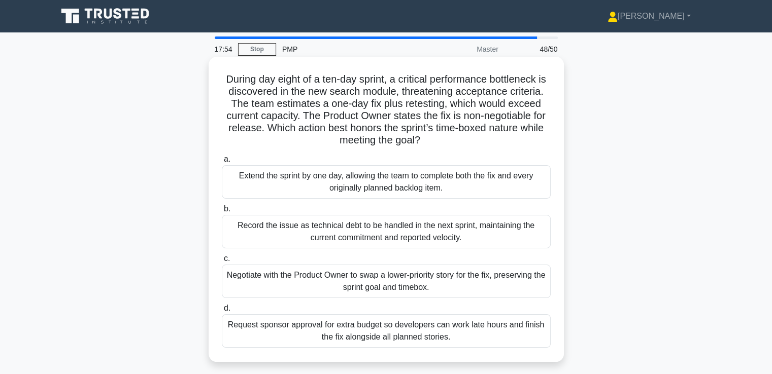
click at [499, 230] on div "Record the issue as technical debt to be handled in the next sprint, maintainin…" at bounding box center [386, 231] width 329 height 33
click at [222, 213] on input "b. Record the issue as technical debt to be handled in the next sprint, maintai…" at bounding box center [222, 209] width 0 height 7
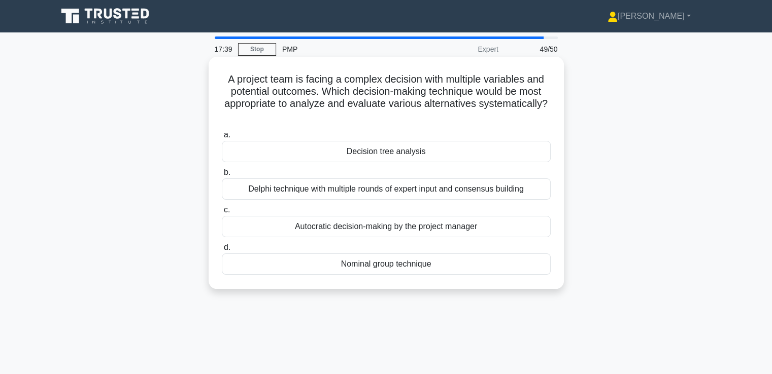
click at [492, 155] on div "Decision tree analysis" at bounding box center [386, 151] width 329 height 21
click at [222, 139] on input "a. Decision tree analysis" at bounding box center [222, 135] width 0 height 7
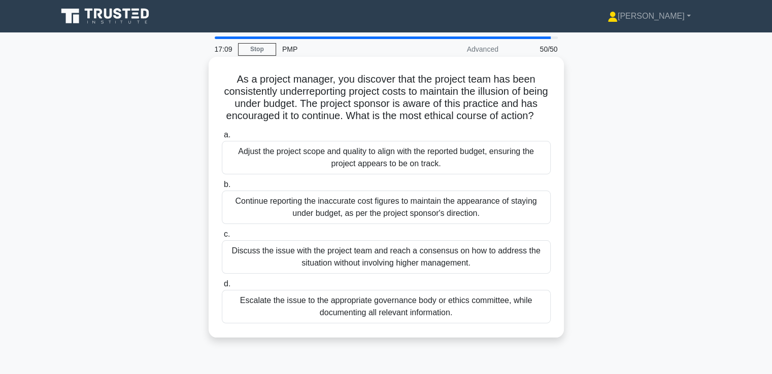
click at [465, 320] on div "Escalate the issue to the appropriate governance body or ethics committee, whil…" at bounding box center [386, 306] width 329 height 33
click at [222, 288] on input "d. Escalate the issue to the appropriate governance body or ethics committee, w…" at bounding box center [222, 284] width 0 height 7
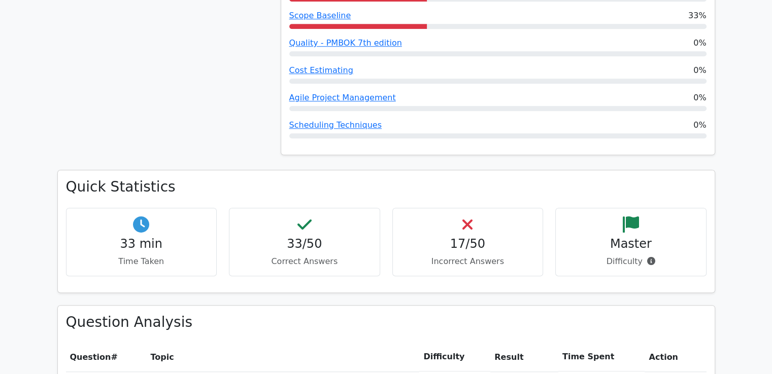
scroll to position [1015, 0]
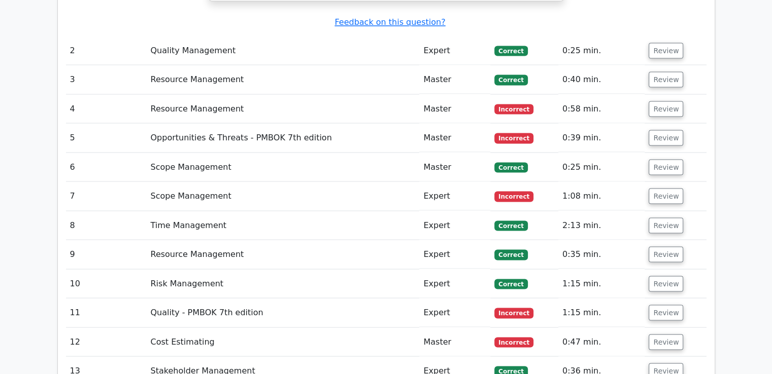
scroll to position [1827, 0]
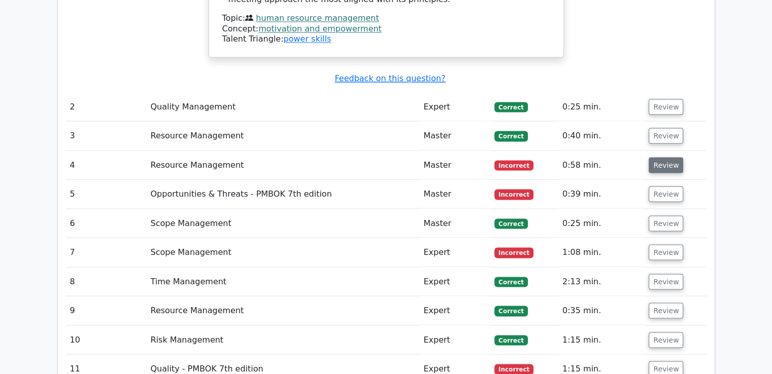
click at [666, 157] on button "Review" at bounding box center [666, 165] width 35 height 16
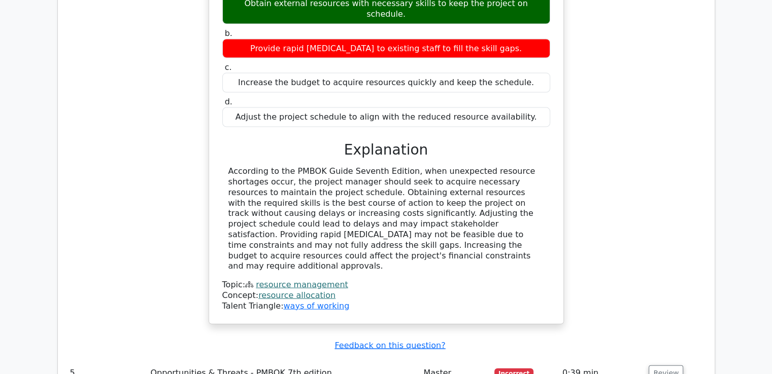
scroll to position [1776, 0]
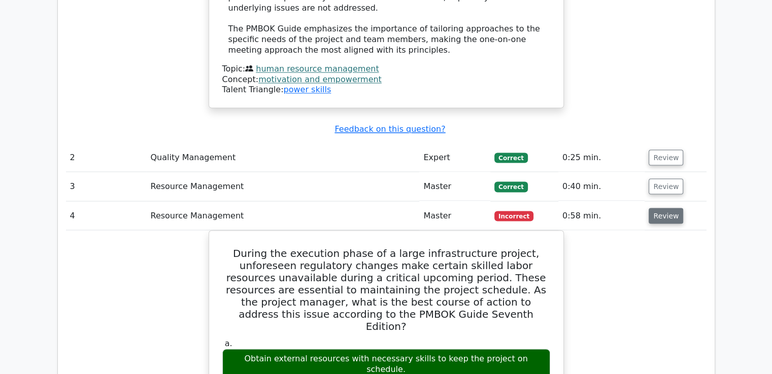
click at [671, 208] on button "Review" at bounding box center [666, 216] width 35 height 16
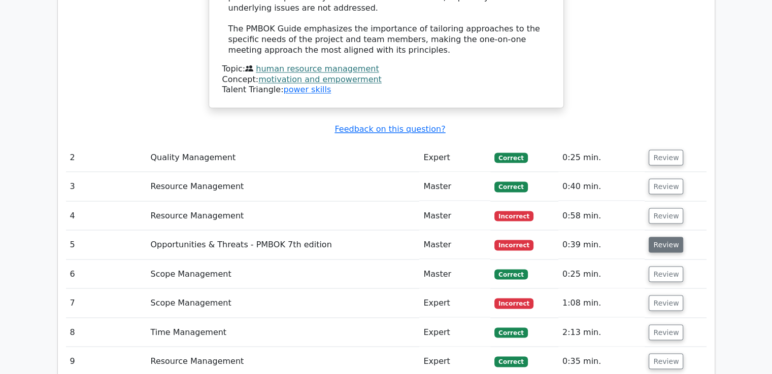
click at [667, 237] on button "Review" at bounding box center [666, 245] width 35 height 16
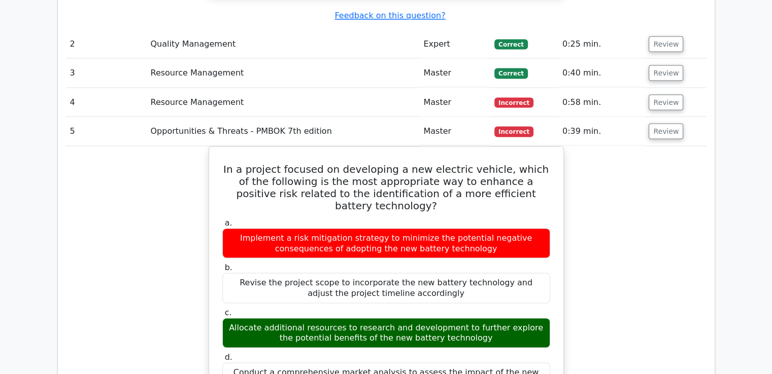
scroll to position [1827, 0]
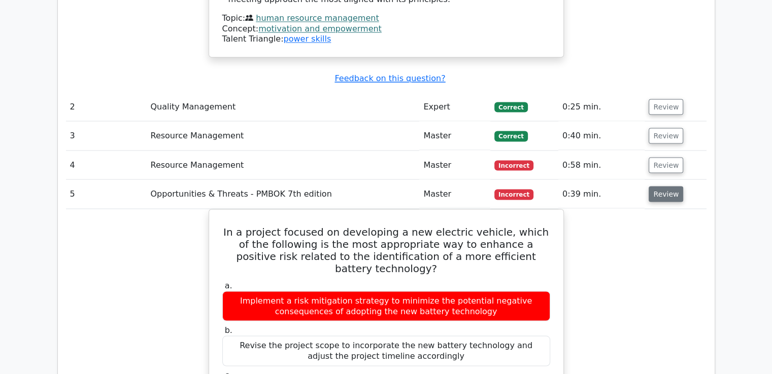
click at [665, 186] on button "Review" at bounding box center [666, 194] width 35 height 16
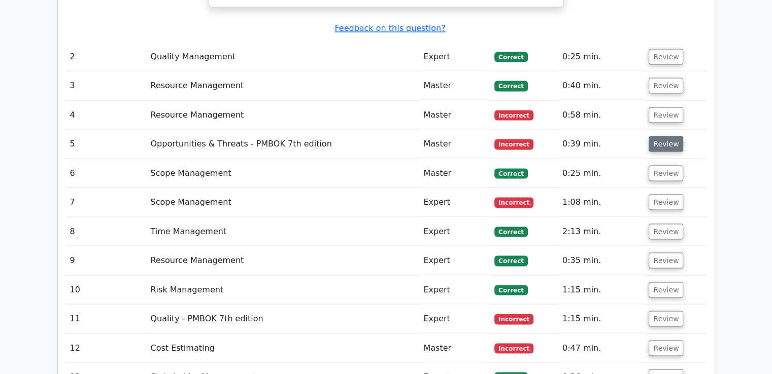
scroll to position [1878, 0]
click at [667, 194] on button "Review" at bounding box center [666, 202] width 35 height 16
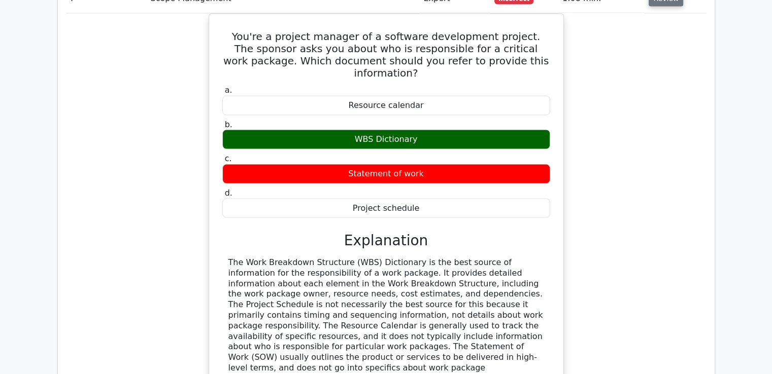
scroll to position [1776, 0]
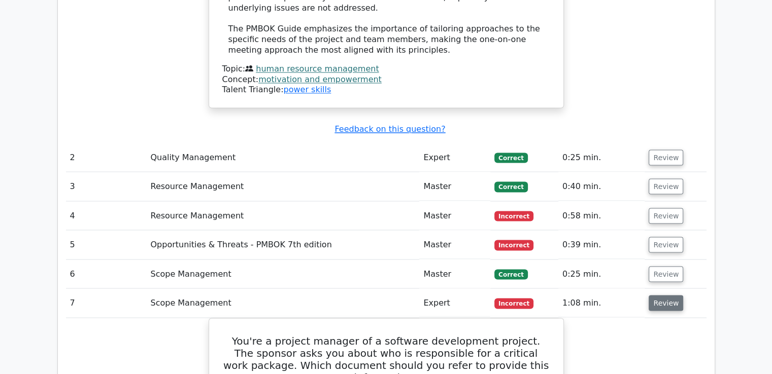
click at [666, 295] on button "Review" at bounding box center [666, 303] width 35 height 16
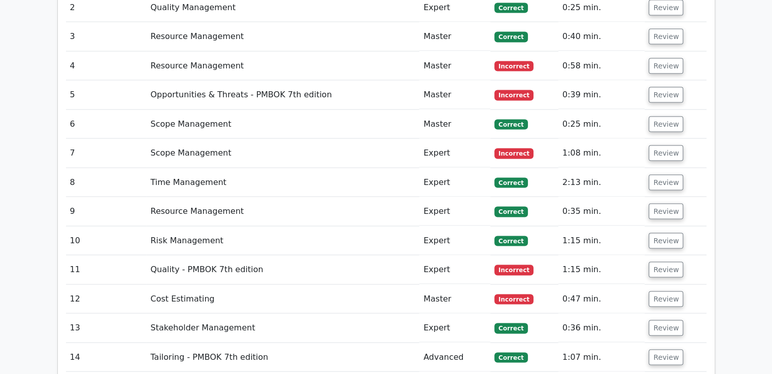
scroll to position [1979, 0]
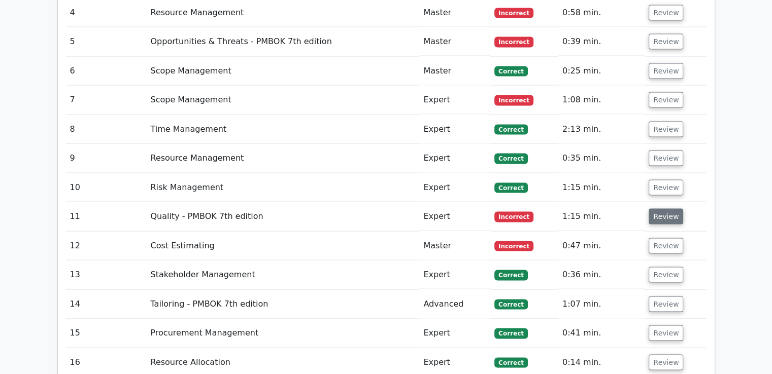
click at [662, 209] on button "Review" at bounding box center [666, 217] width 35 height 16
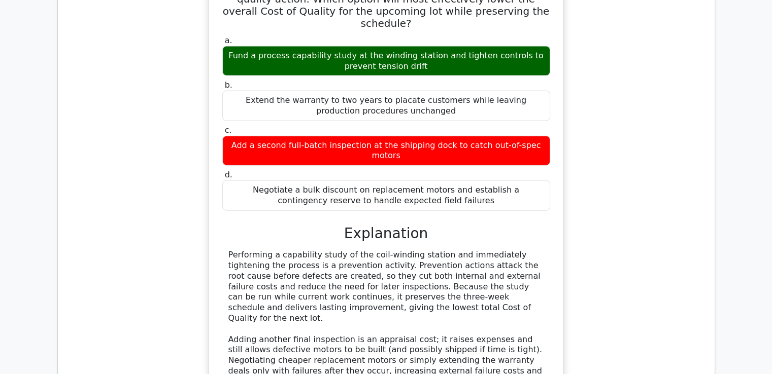
scroll to position [1928, 0]
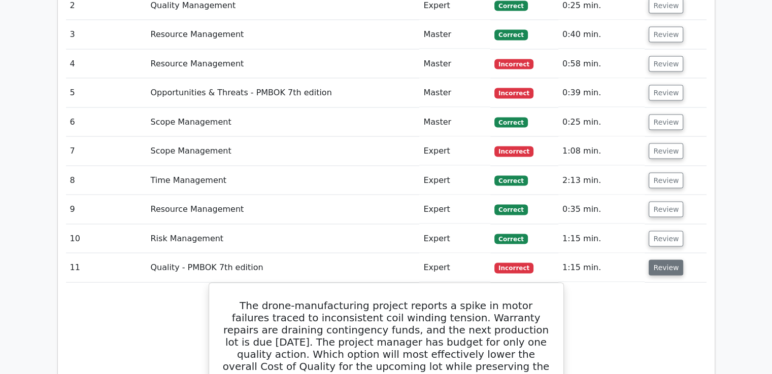
click at [666, 261] on button "Review" at bounding box center [666, 268] width 35 height 16
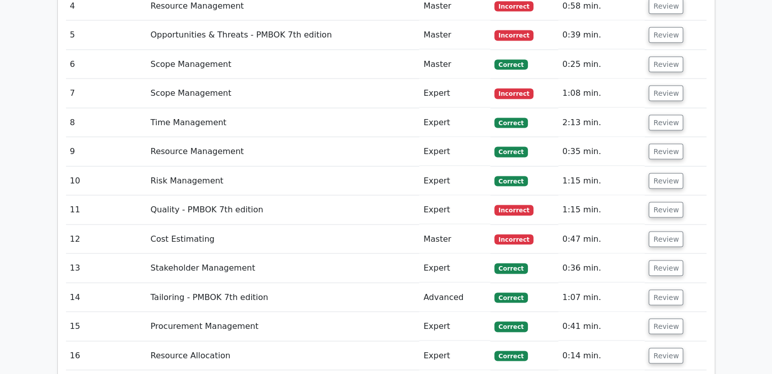
scroll to position [2030, 0]
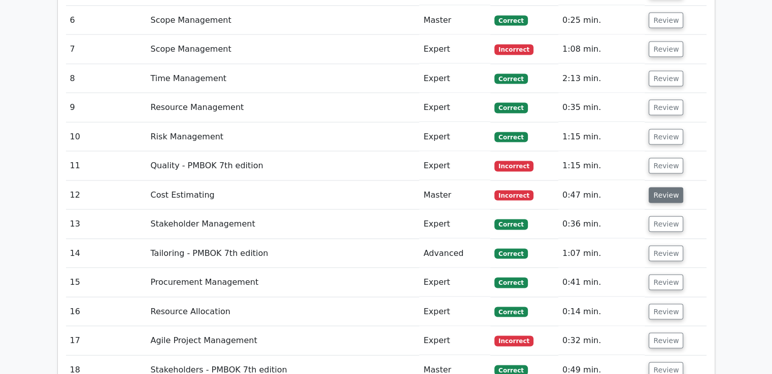
click at [670, 188] on button "Review" at bounding box center [666, 196] width 35 height 16
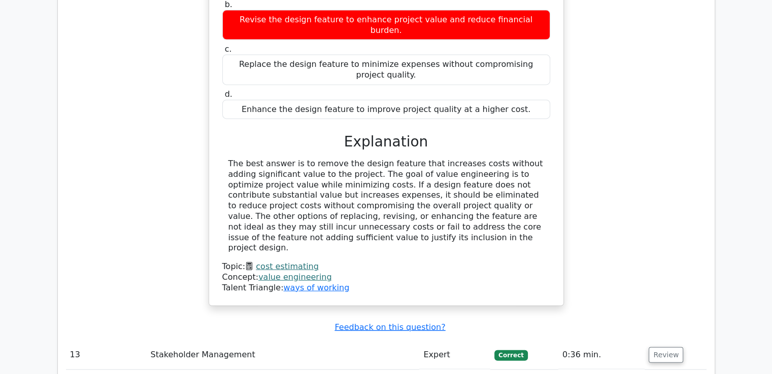
scroll to position [1979, 0]
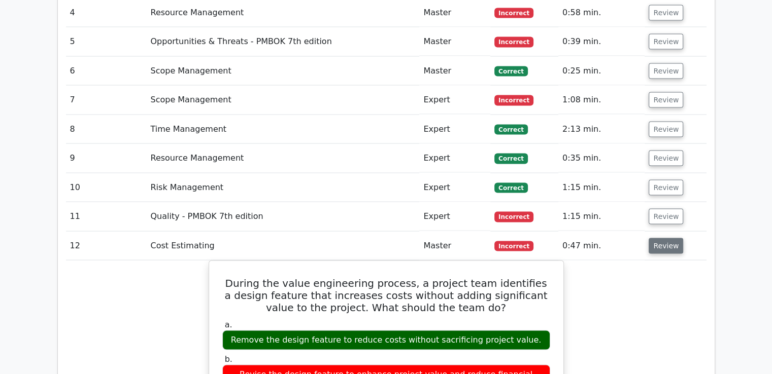
click at [661, 239] on button "Review" at bounding box center [666, 247] width 35 height 16
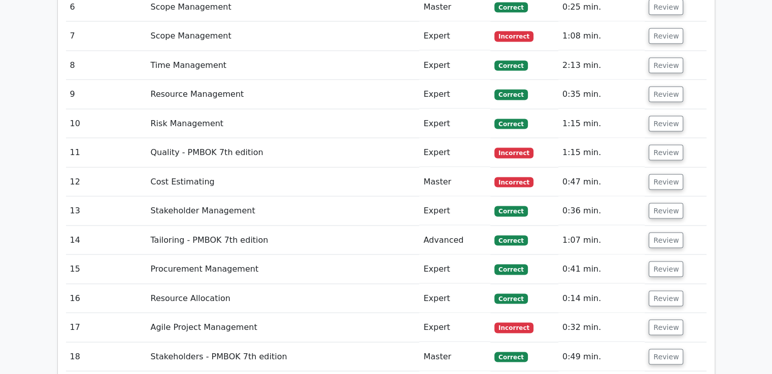
scroll to position [2131, 0]
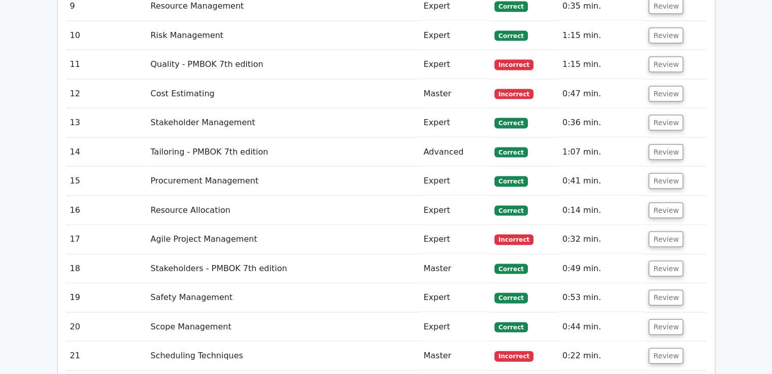
drag, startPoint x: 639, startPoint y: 235, endPoint x: 604, endPoint y: 275, distance: 52.8
click at [604, 284] on td "0:53 min." at bounding box center [601, 298] width 87 height 29
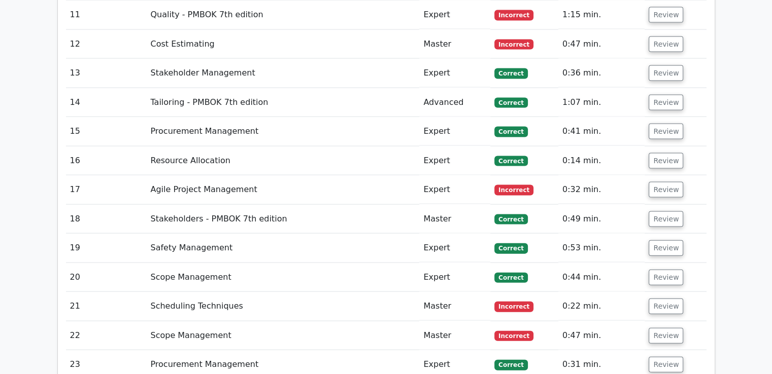
scroll to position [2284, 0]
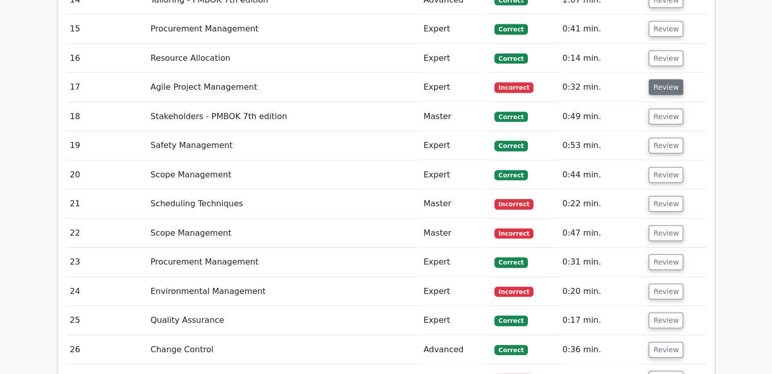
click at [666, 80] on button "Review" at bounding box center [666, 88] width 35 height 16
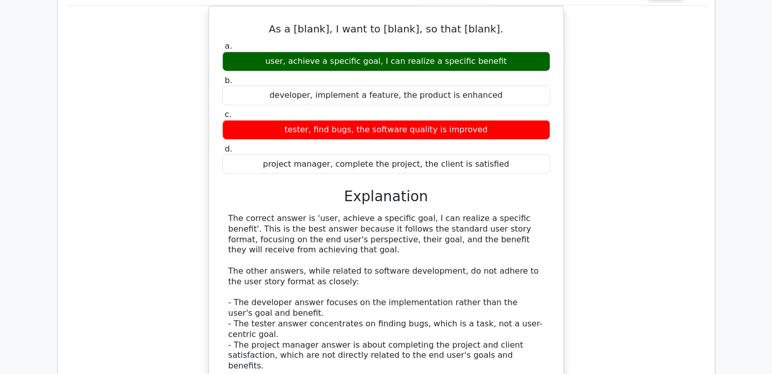
scroll to position [2334, 0]
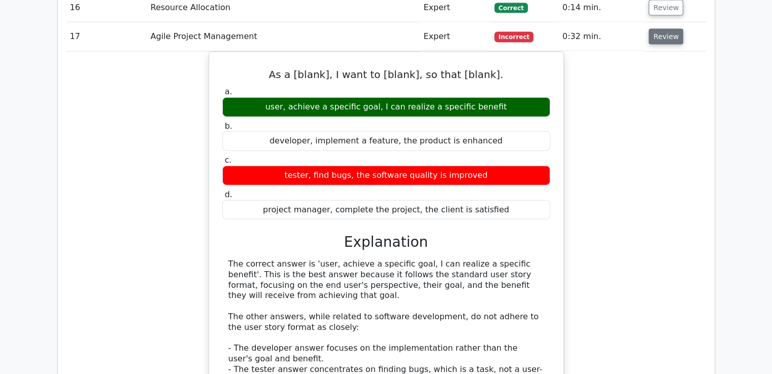
click at [672, 29] on button "Review" at bounding box center [666, 37] width 35 height 16
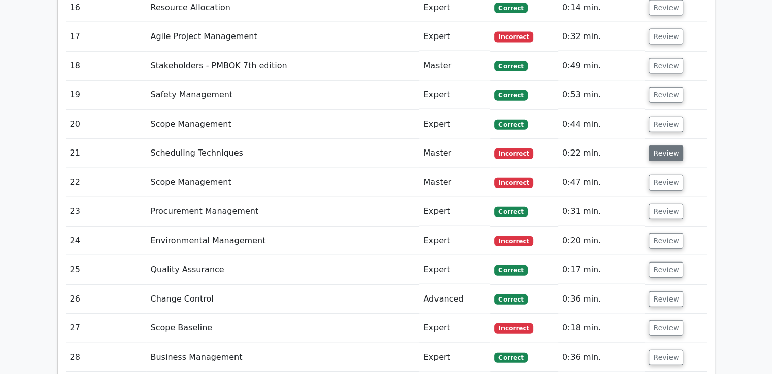
click at [660, 146] on button "Review" at bounding box center [666, 154] width 35 height 16
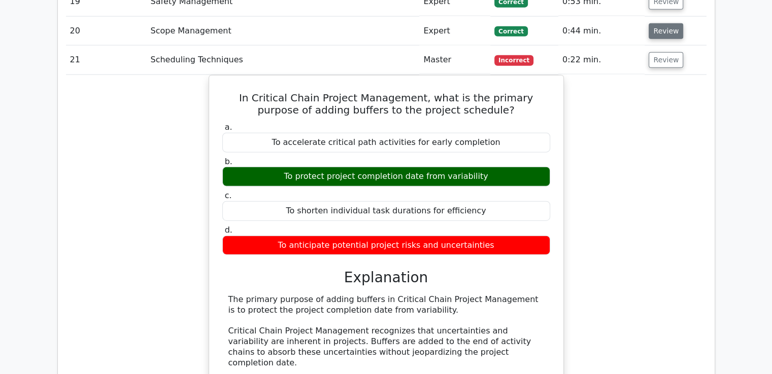
scroll to position [2385, 0]
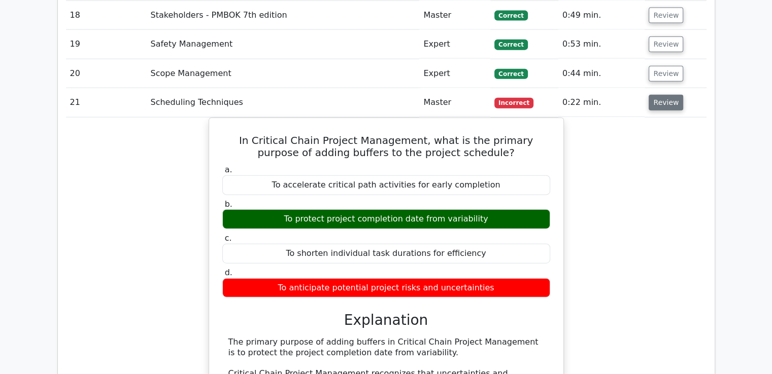
click at [668, 95] on button "Review" at bounding box center [666, 103] width 35 height 16
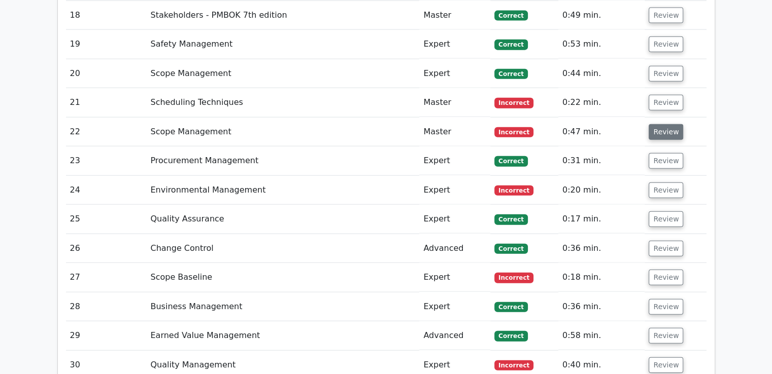
click at [662, 124] on button "Review" at bounding box center [666, 132] width 35 height 16
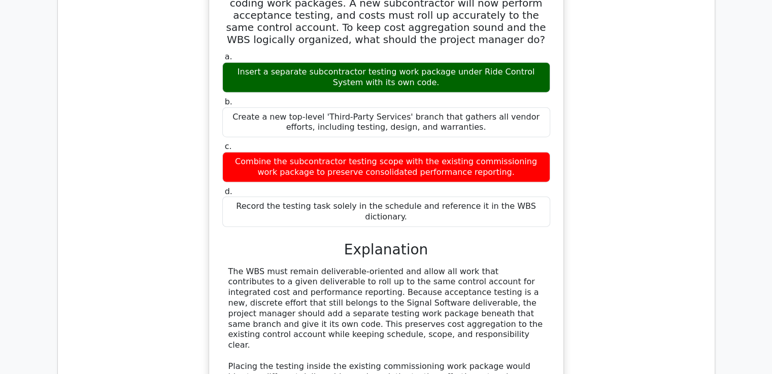
scroll to position [2284, 0]
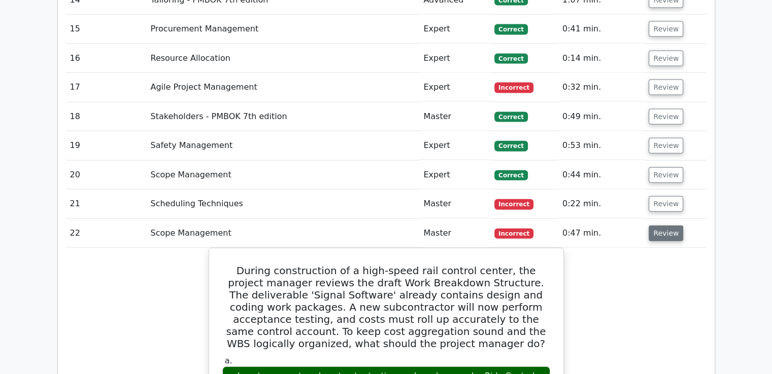
click at [655, 226] on button "Review" at bounding box center [666, 234] width 35 height 16
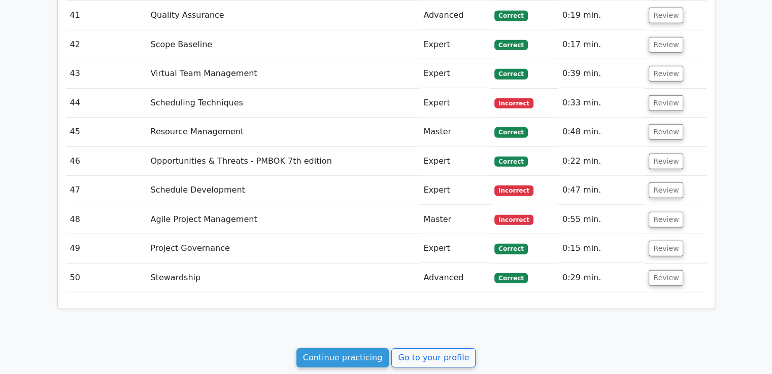
scroll to position [3045, 0]
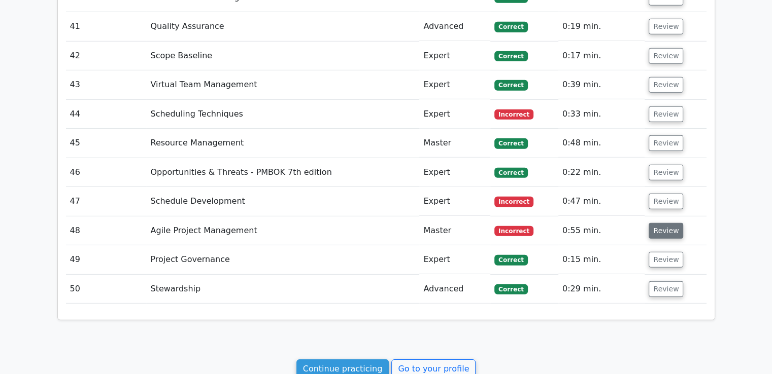
click at [662, 223] on button "Review" at bounding box center [666, 231] width 35 height 16
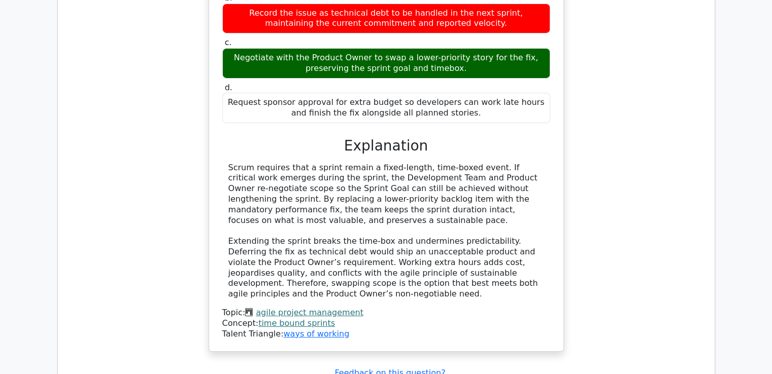
scroll to position [3146, 0]
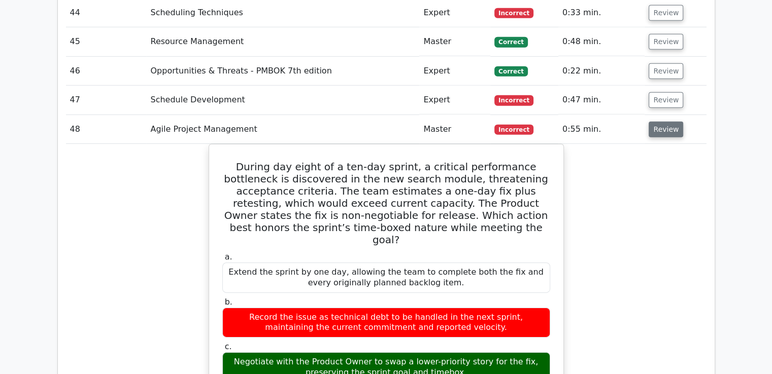
click at [670, 122] on button "Review" at bounding box center [666, 130] width 35 height 16
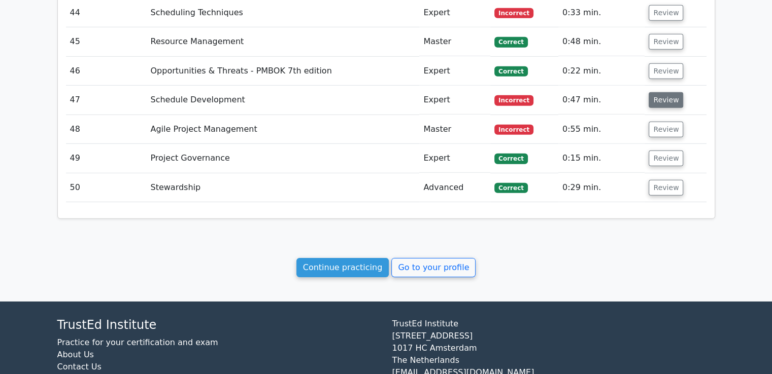
click at [670, 92] on button "Review" at bounding box center [666, 100] width 35 height 16
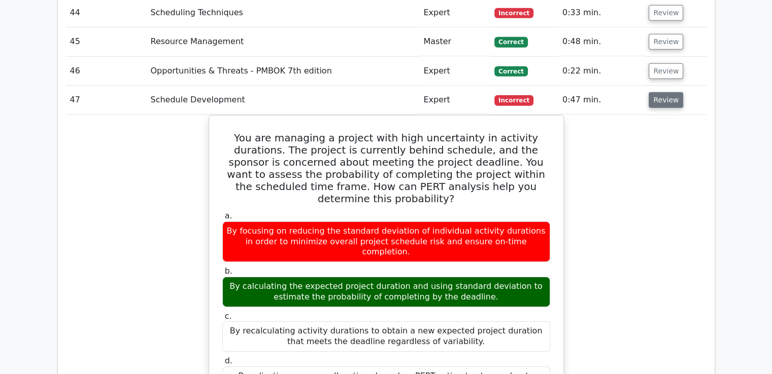
click at [665, 92] on button "Review" at bounding box center [666, 100] width 35 height 16
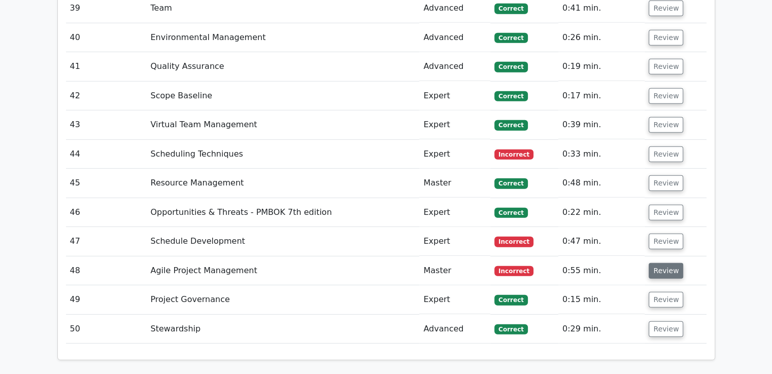
scroll to position [2943, 0]
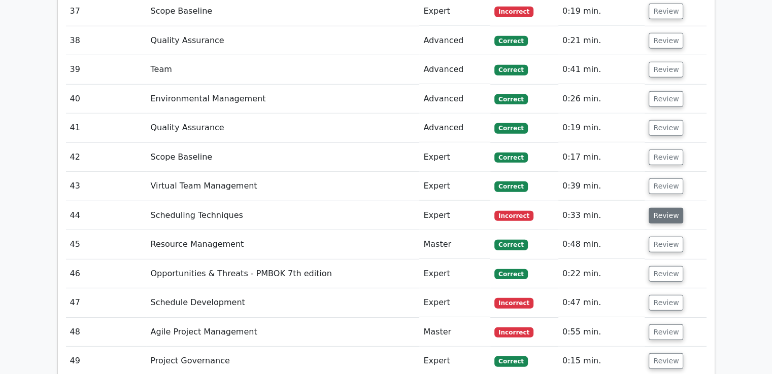
click at [656, 208] on button "Review" at bounding box center [666, 216] width 35 height 16
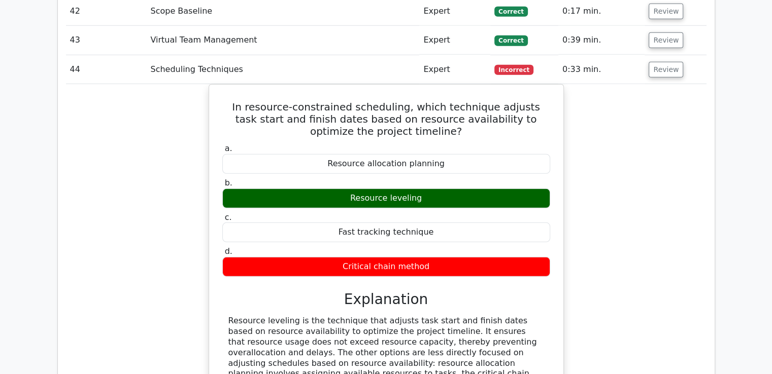
scroll to position [3197, 0]
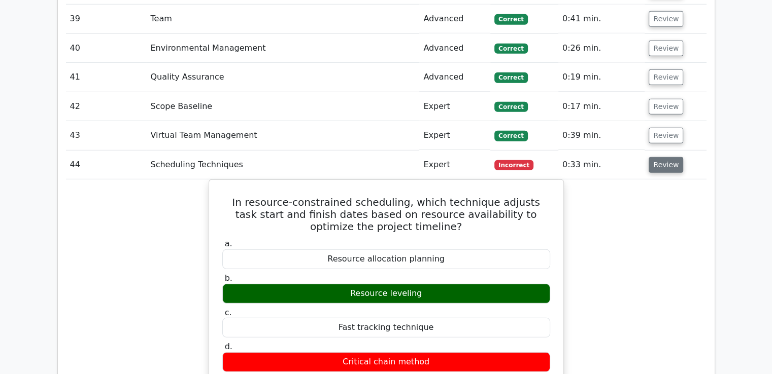
click at [672, 157] on button "Review" at bounding box center [666, 165] width 35 height 16
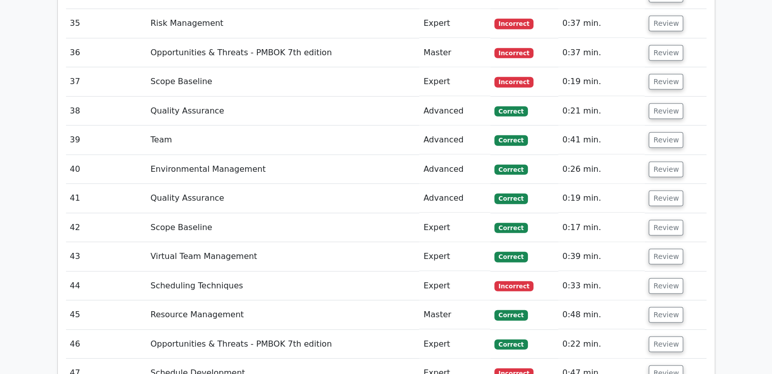
scroll to position [2791, 0]
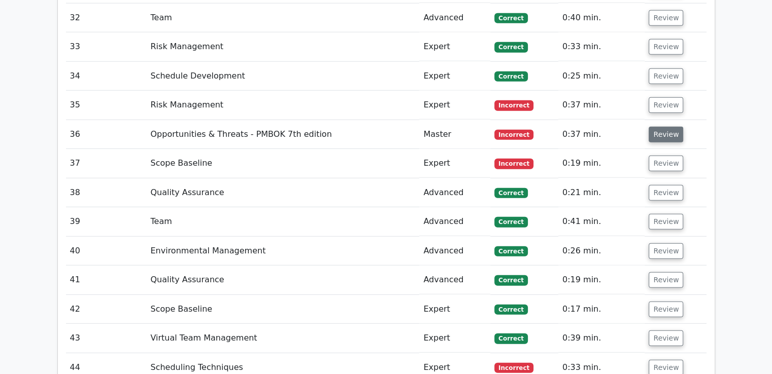
click at [665, 127] on button "Review" at bounding box center [666, 135] width 35 height 16
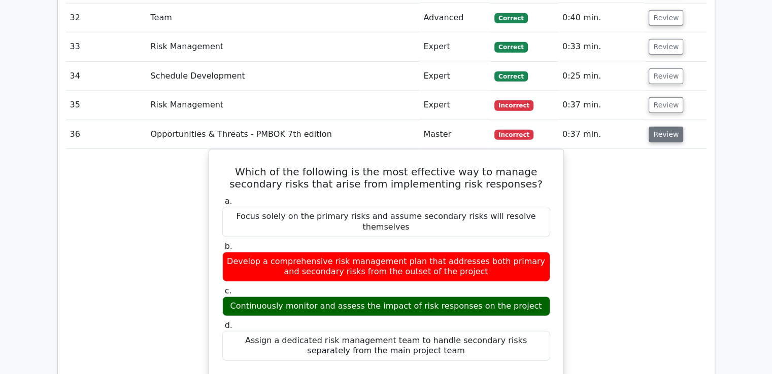
click at [661, 127] on button "Review" at bounding box center [666, 135] width 35 height 16
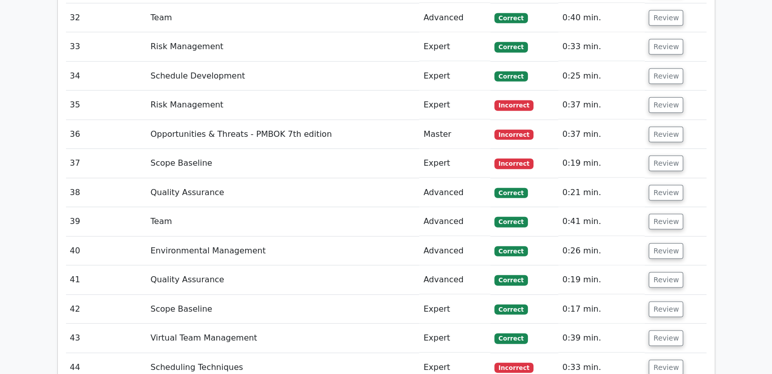
click at [664, 149] on td "Review" at bounding box center [674, 163] width 61 height 29
click at [663, 156] on button "Review" at bounding box center [666, 164] width 35 height 16
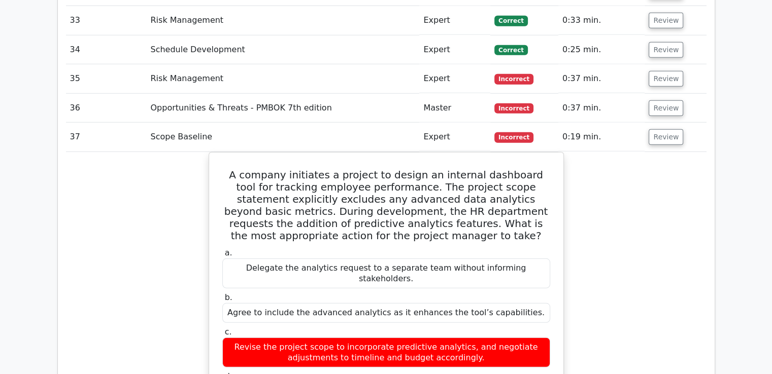
scroll to position [2842, 0]
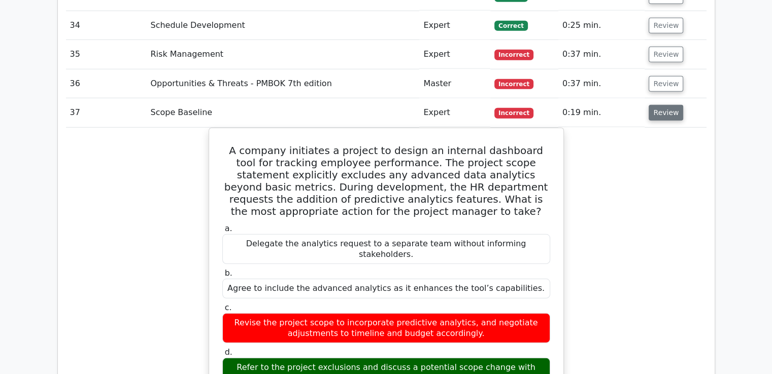
click at [654, 105] on button "Review" at bounding box center [666, 113] width 35 height 16
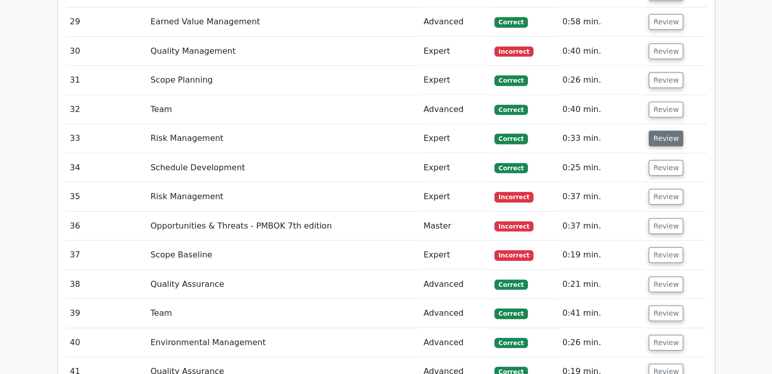
scroll to position [2689, 0]
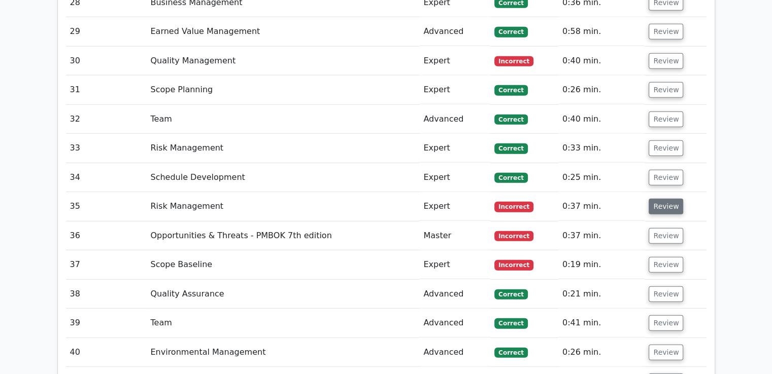
click at [662, 199] on button "Review" at bounding box center [666, 207] width 35 height 16
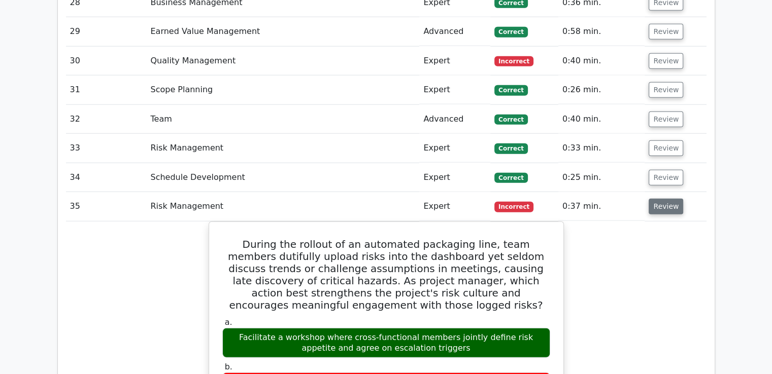
click at [662, 199] on button "Review" at bounding box center [666, 207] width 35 height 16
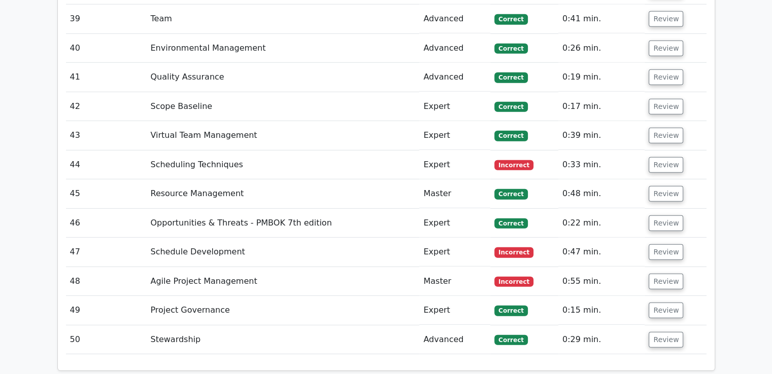
scroll to position [3182, 0]
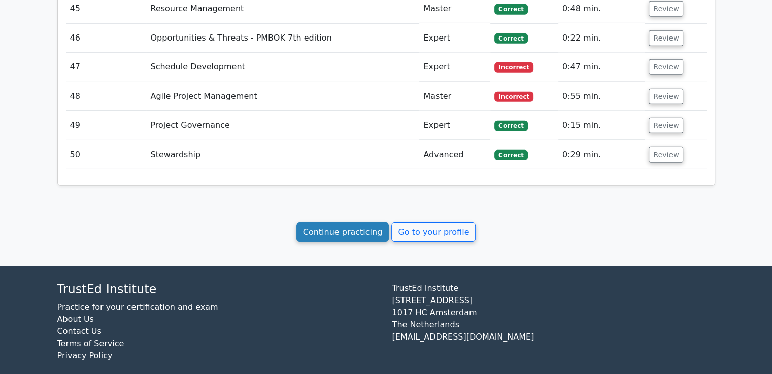
click at [351, 223] on link "Continue practicing" at bounding box center [342, 232] width 93 height 19
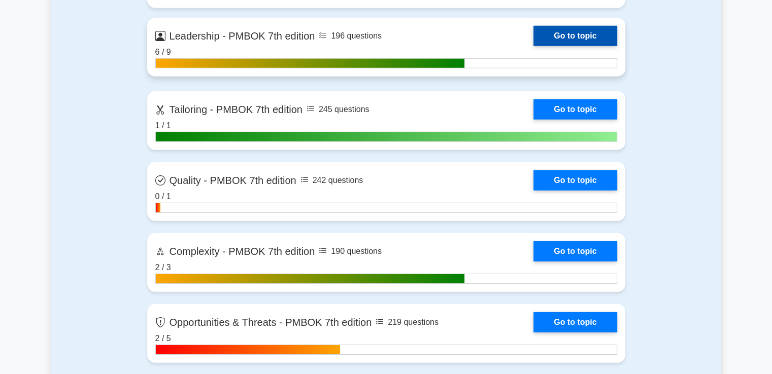
scroll to position [2994, 0]
